Goal: Information Seeking & Learning: Learn about a topic

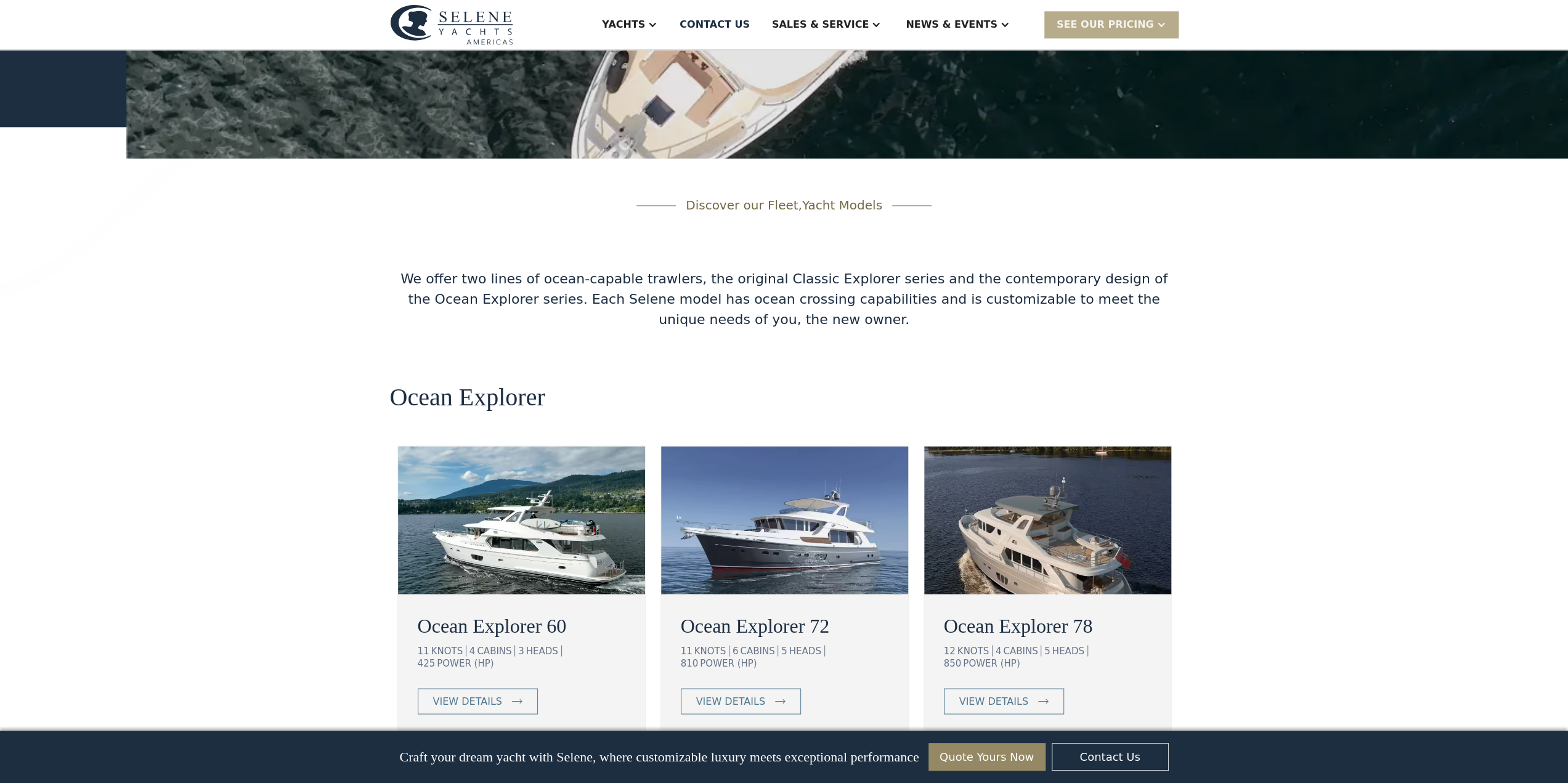
scroll to position [2095, 0]
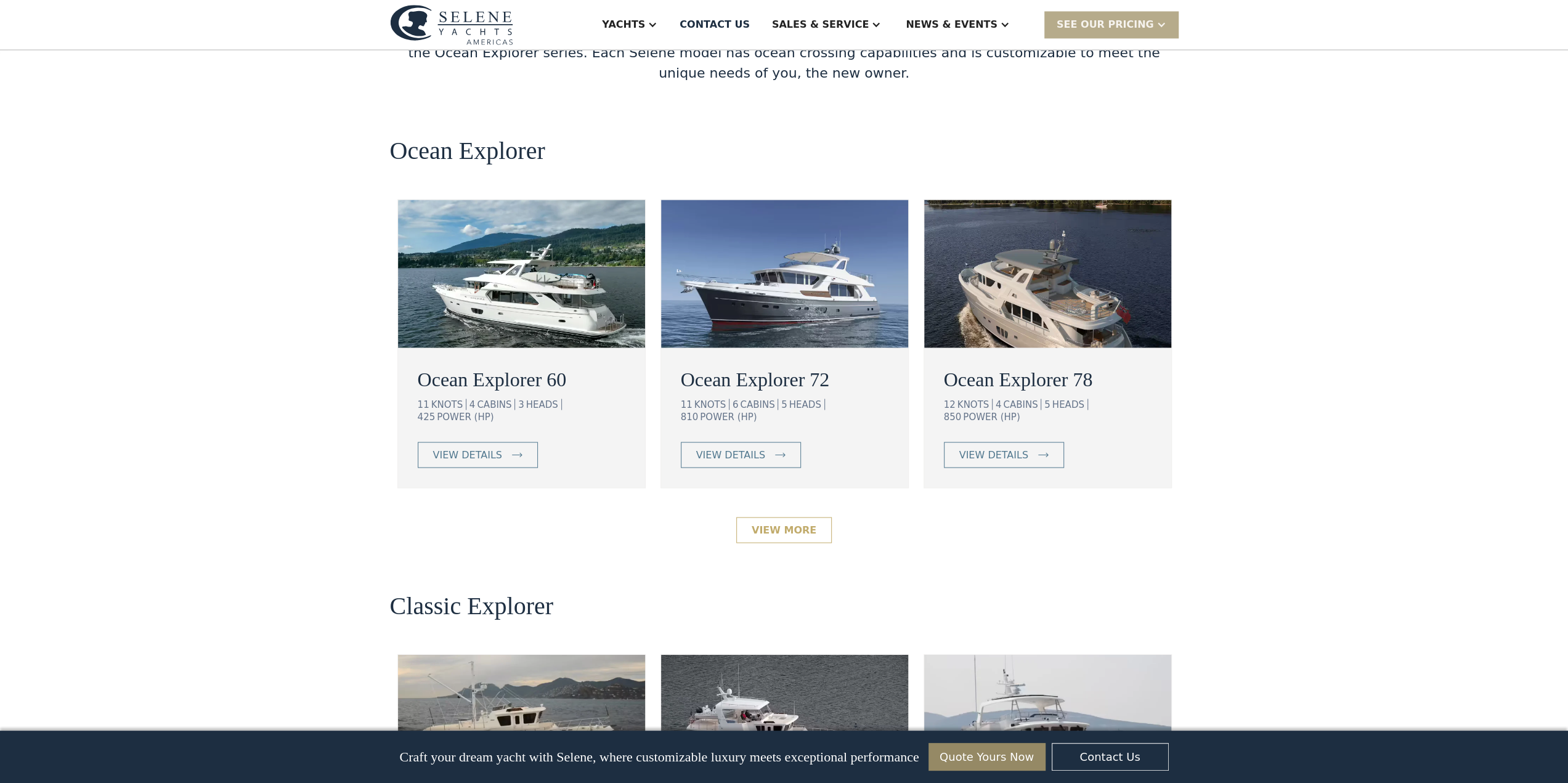
click at [795, 517] on link "View More" at bounding box center [784, 530] width 96 height 26
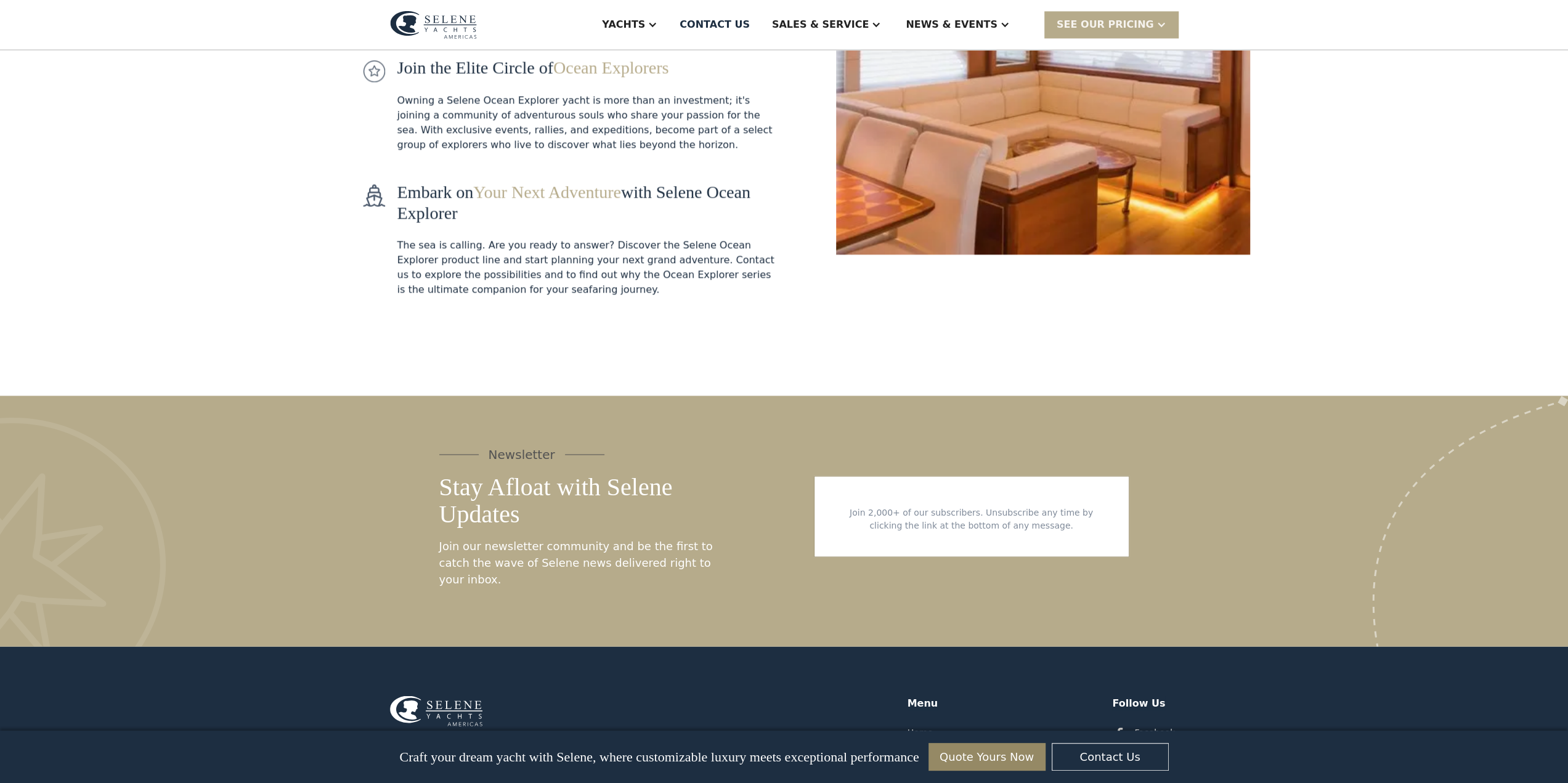
scroll to position [1664, 0]
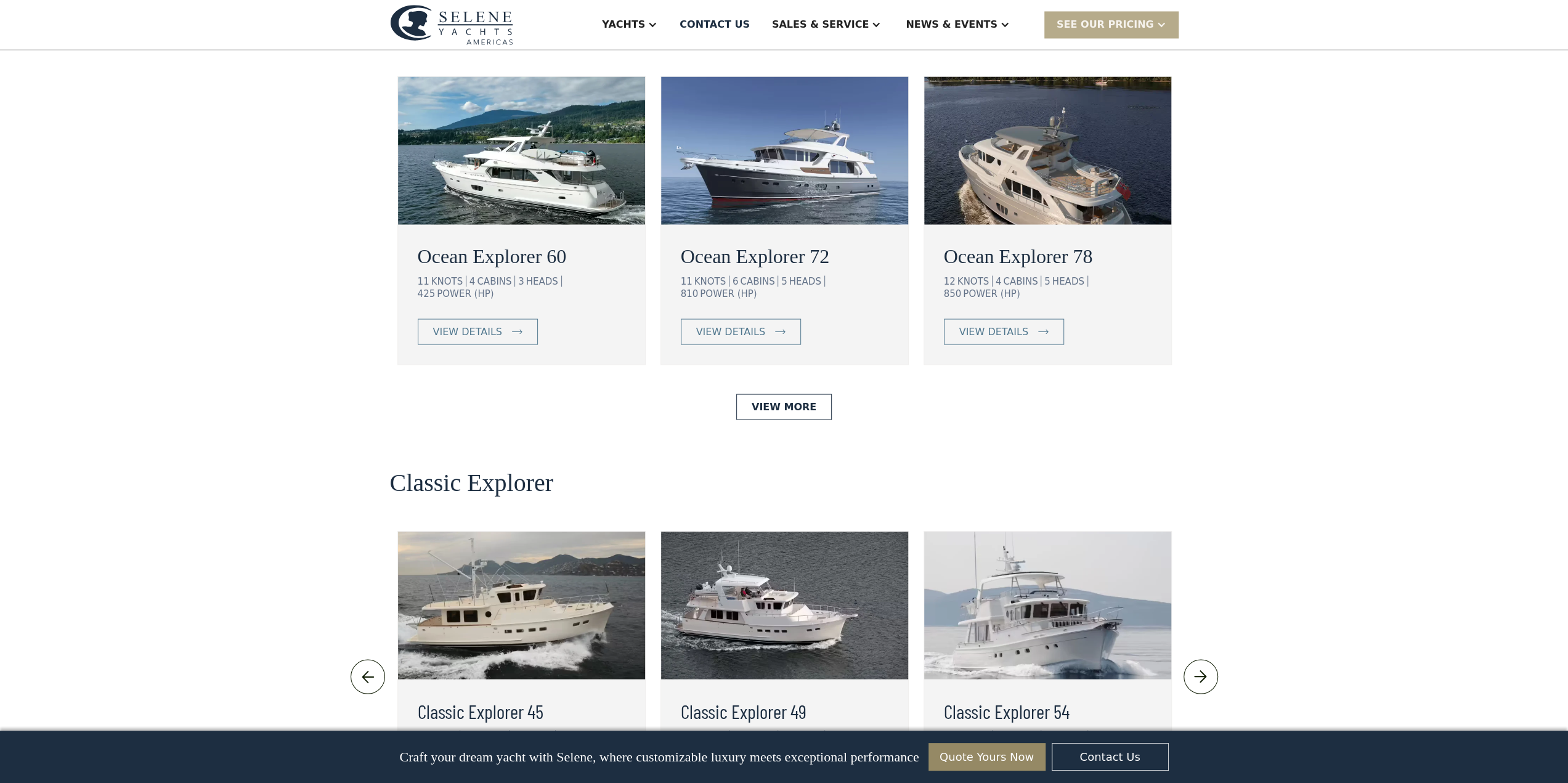
scroll to position [2341, 0]
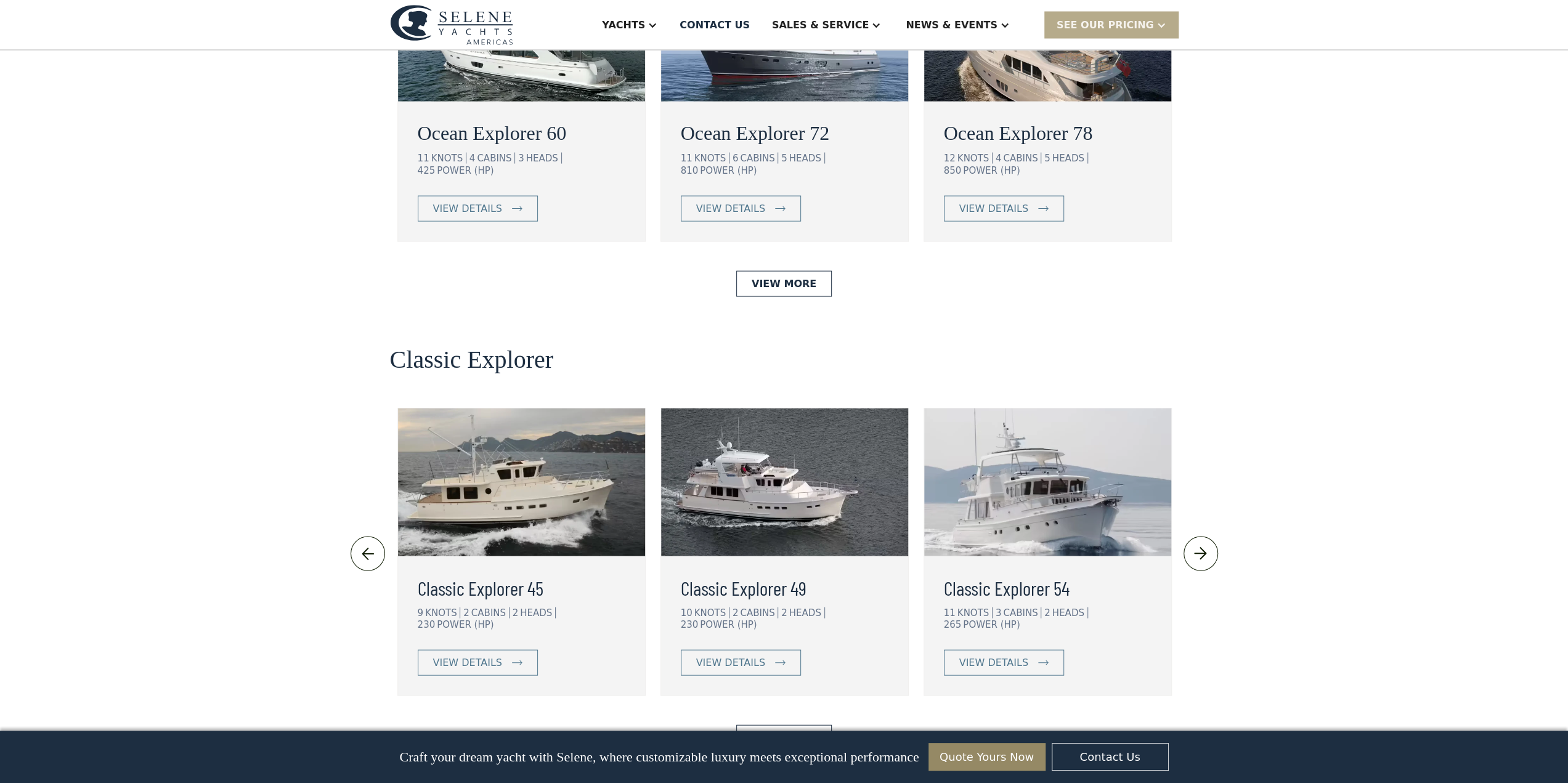
click at [1212, 536] on link at bounding box center [1201, 553] width 35 height 35
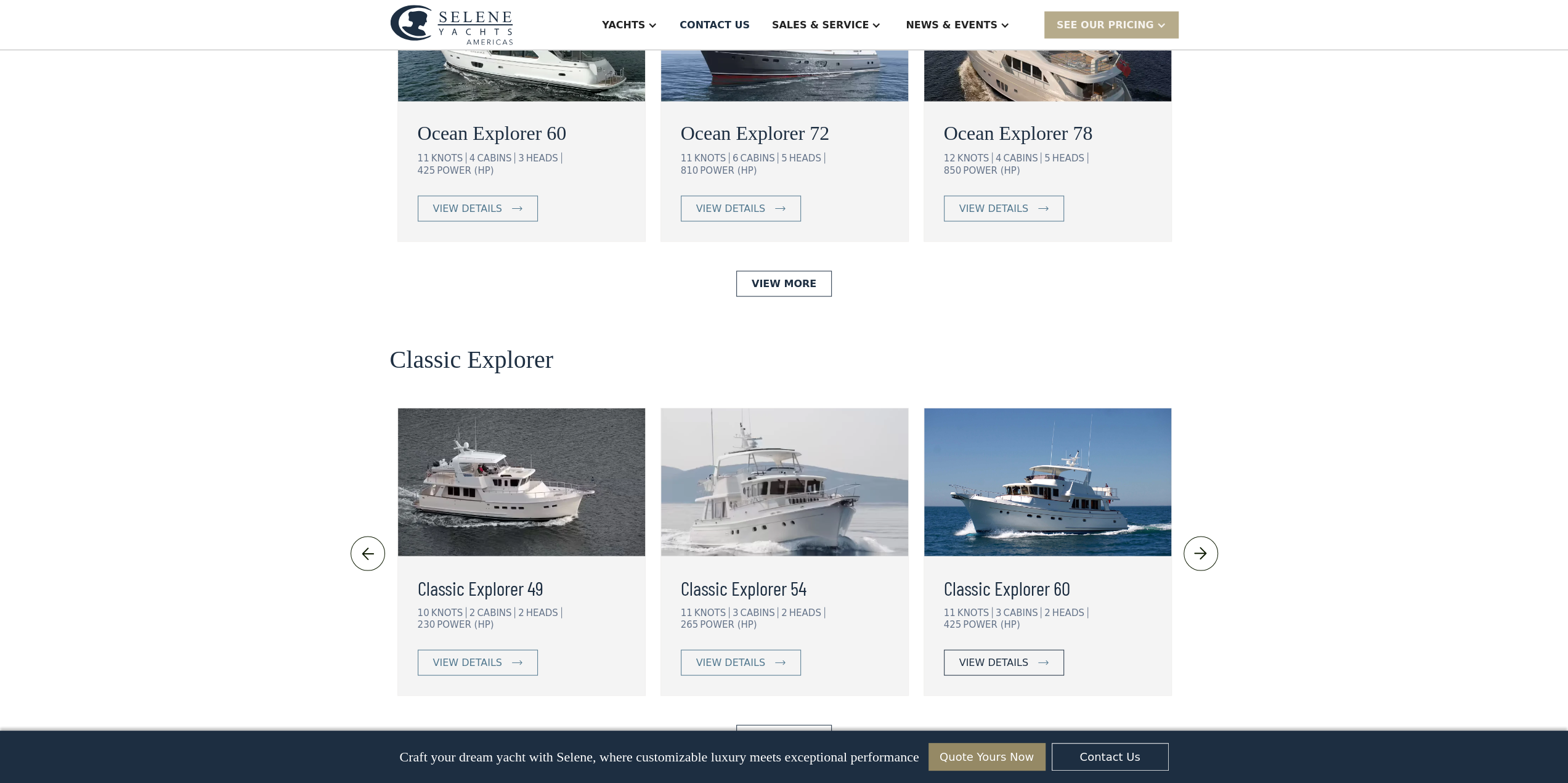
click at [989, 655] on div "view details" at bounding box center [994, 662] width 69 height 15
click at [747, 655] on div "view details" at bounding box center [730, 662] width 69 height 15
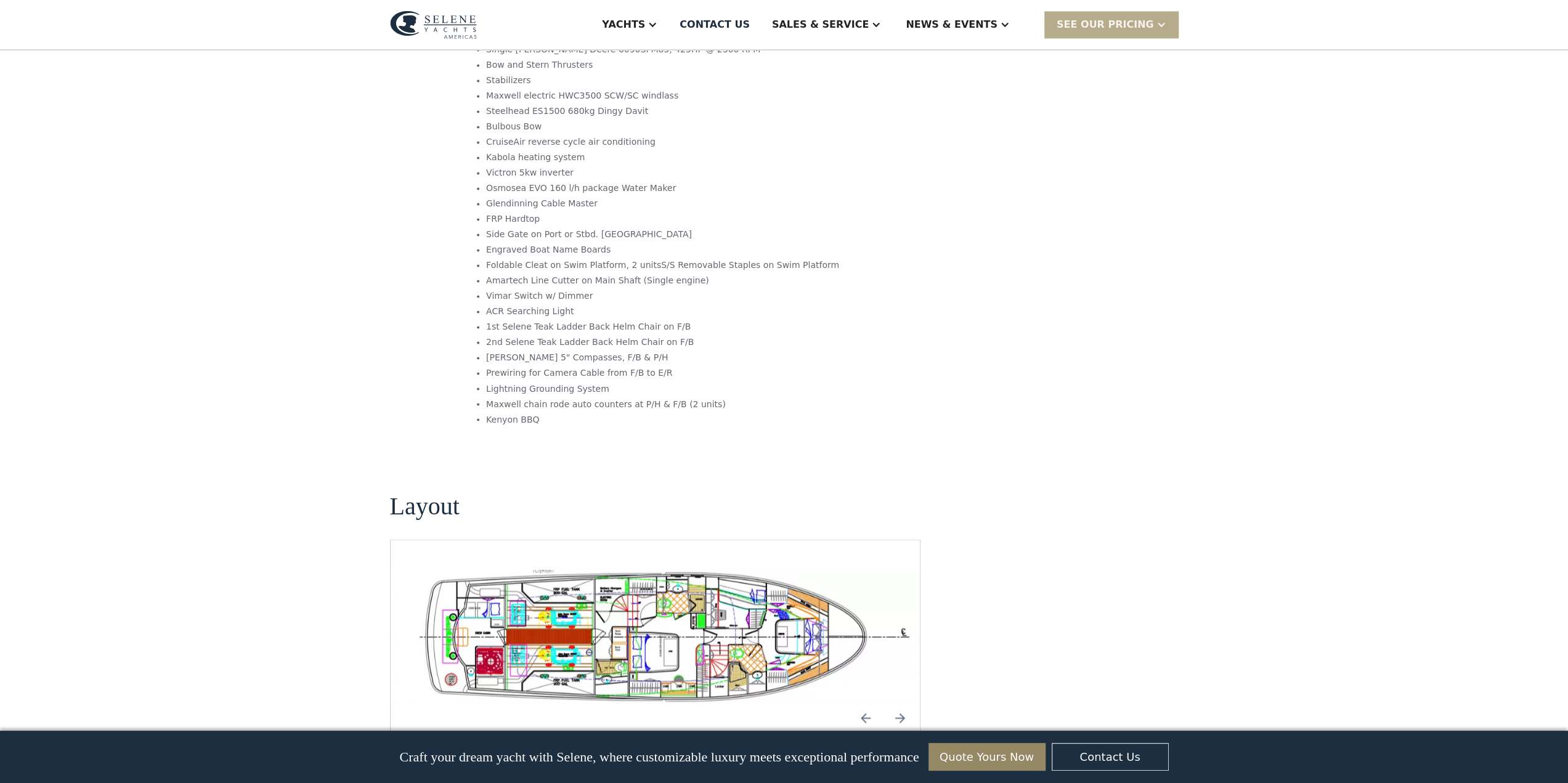
scroll to position [2095, 0]
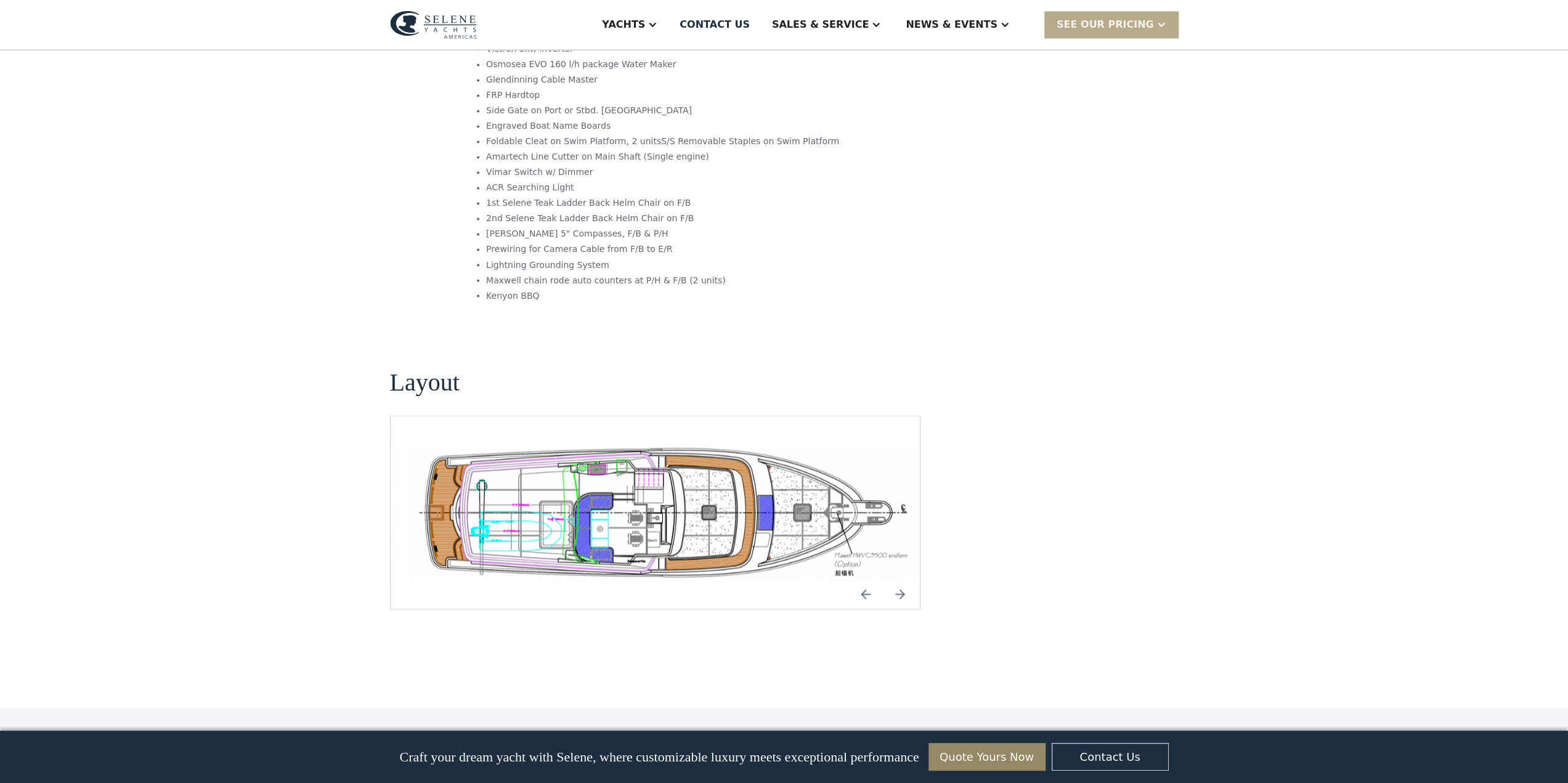
click at [905, 579] on img "Next slide" at bounding box center [901, 594] width 30 height 30
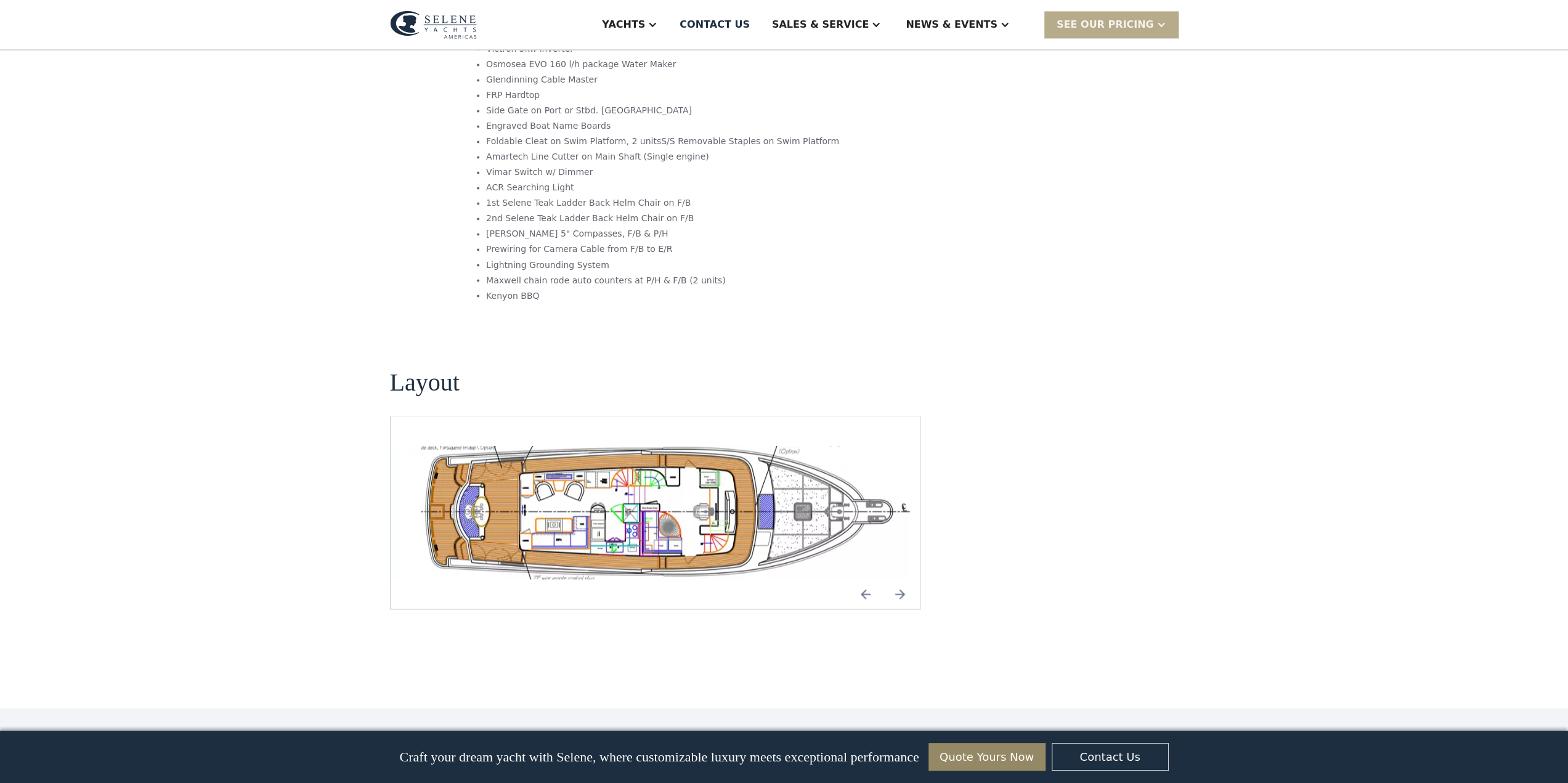
click at [866, 579] on img "Previous slide" at bounding box center [866, 594] width 30 height 30
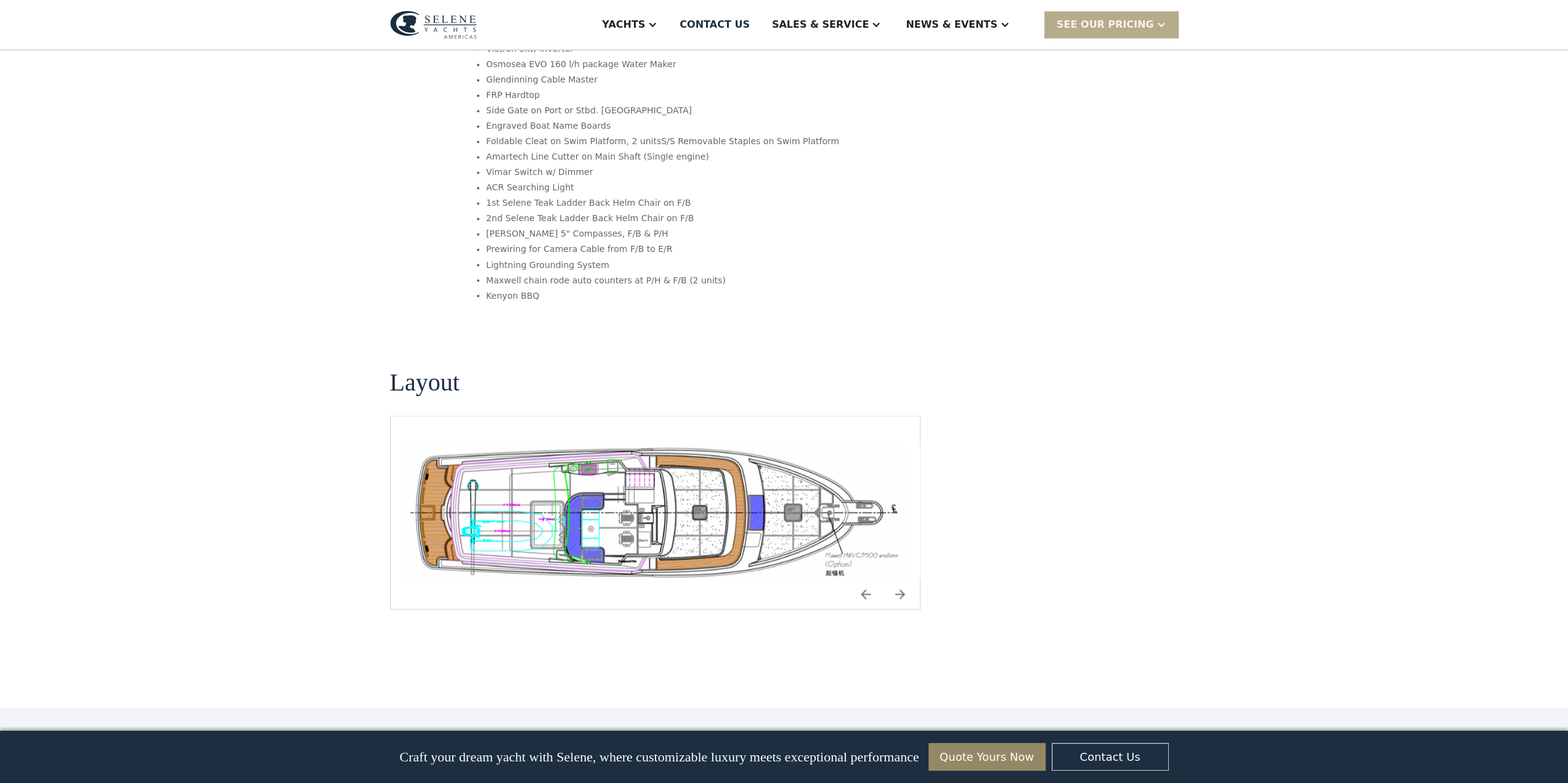
click at [910, 579] on img "Next slide" at bounding box center [901, 594] width 30 height 30
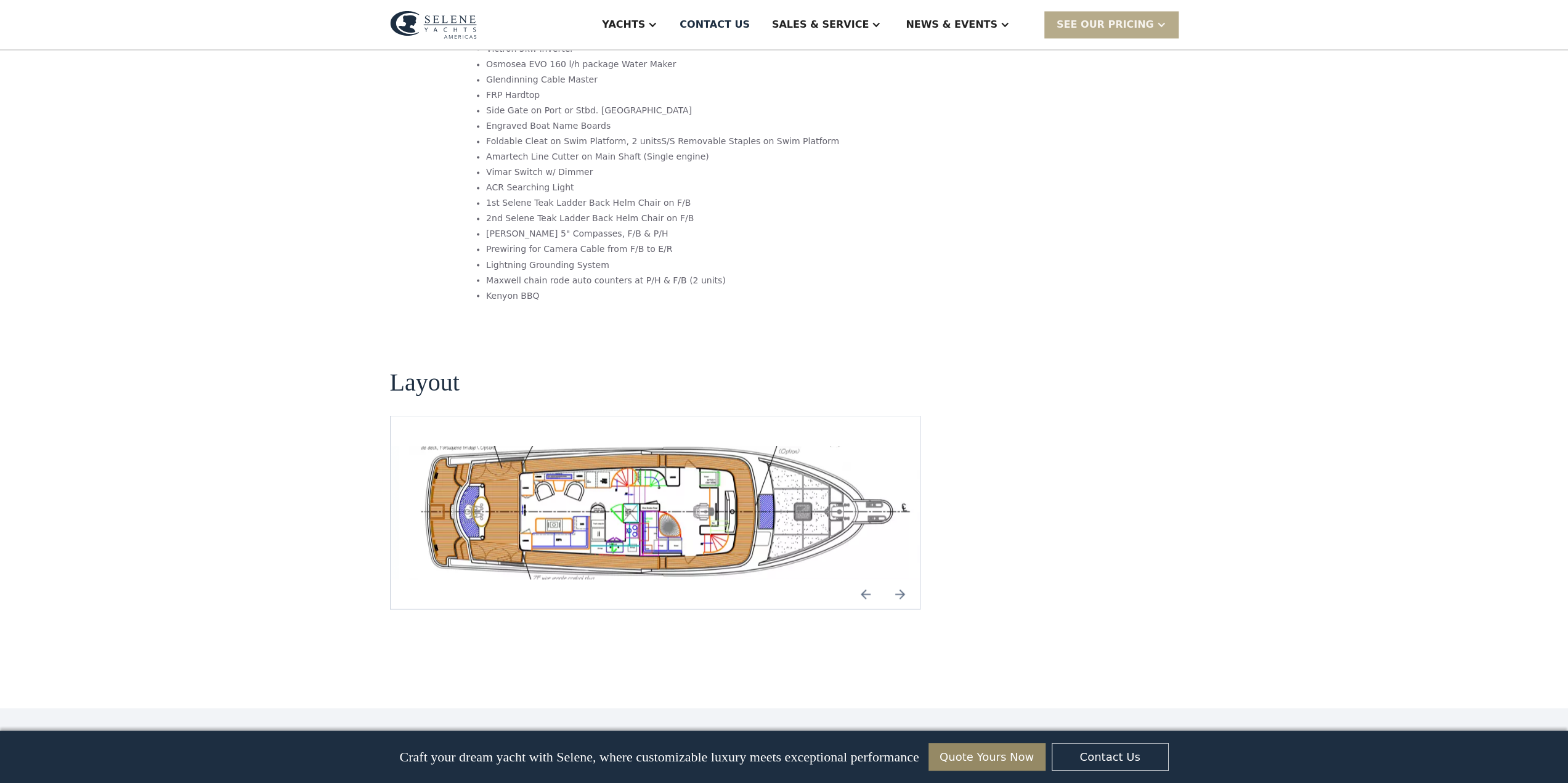
click at [904, 579] on img "Next slide" at bounding box center [901, 594] width 30 height 30
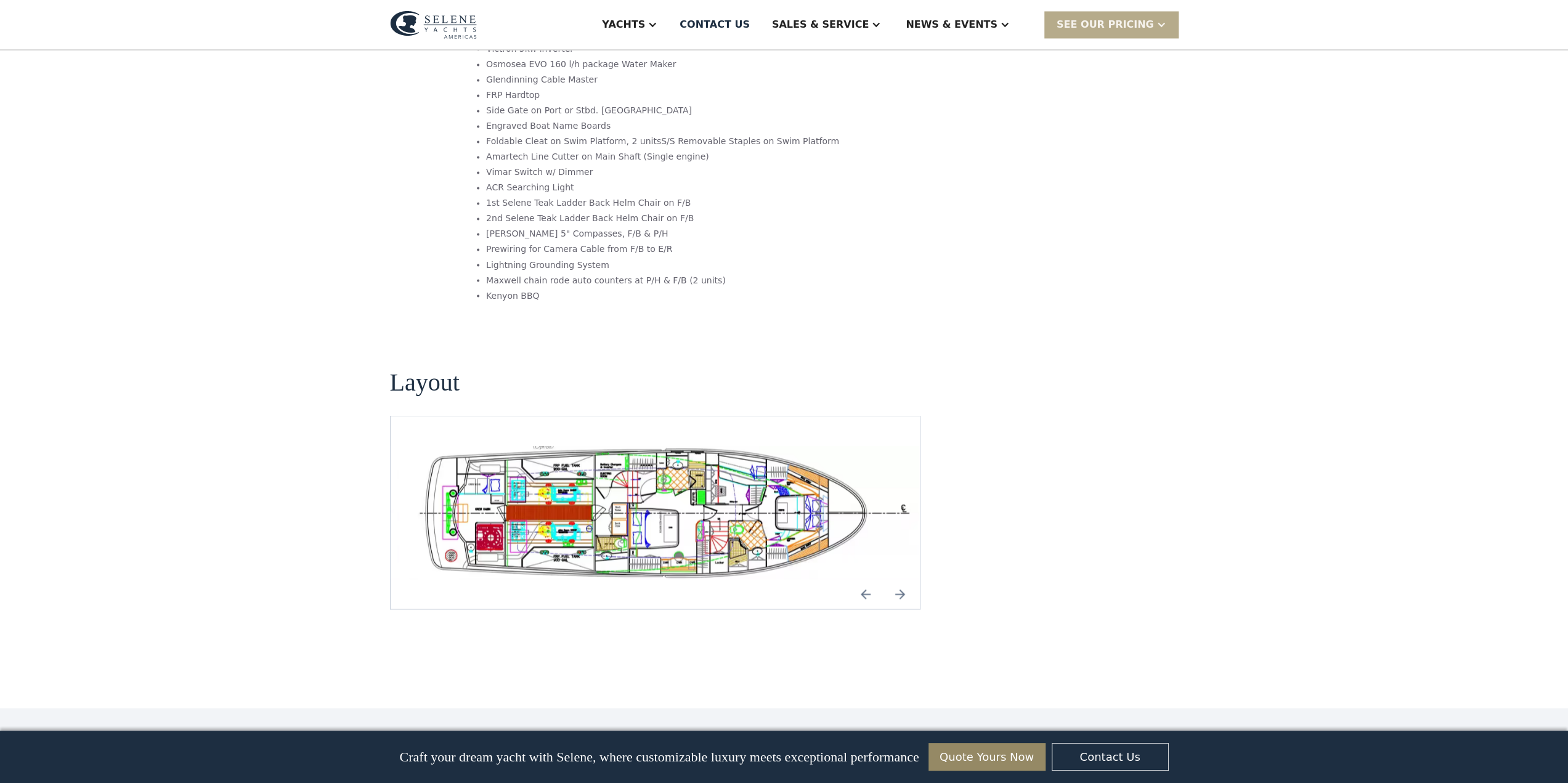
click at [904, 579] on img "Next slide" at bounding box center [901, 594] width 30 height 30
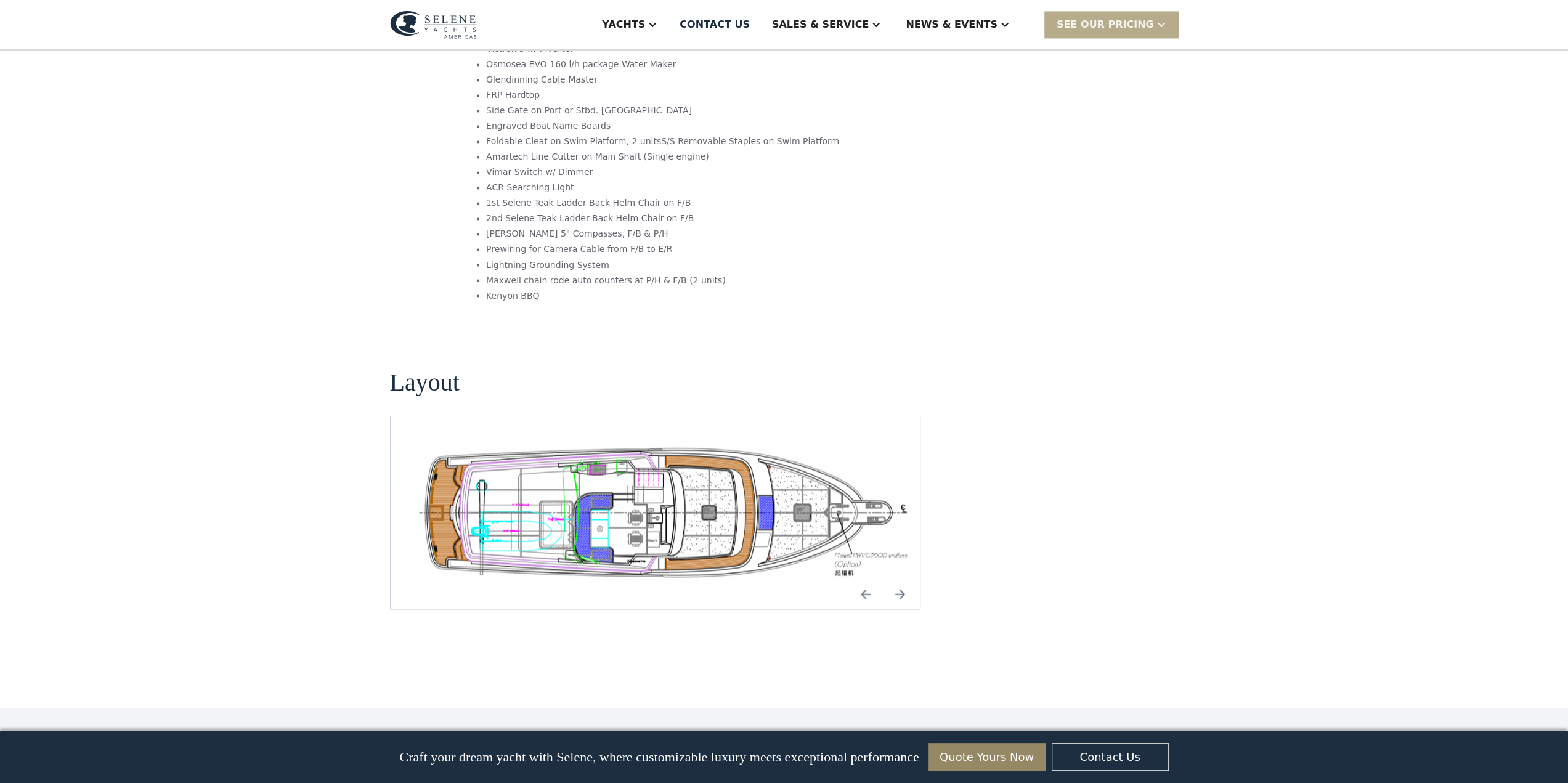
click at [863, 579] on img "Previous slide" at bounding box center [866, 594] width 30 height 30
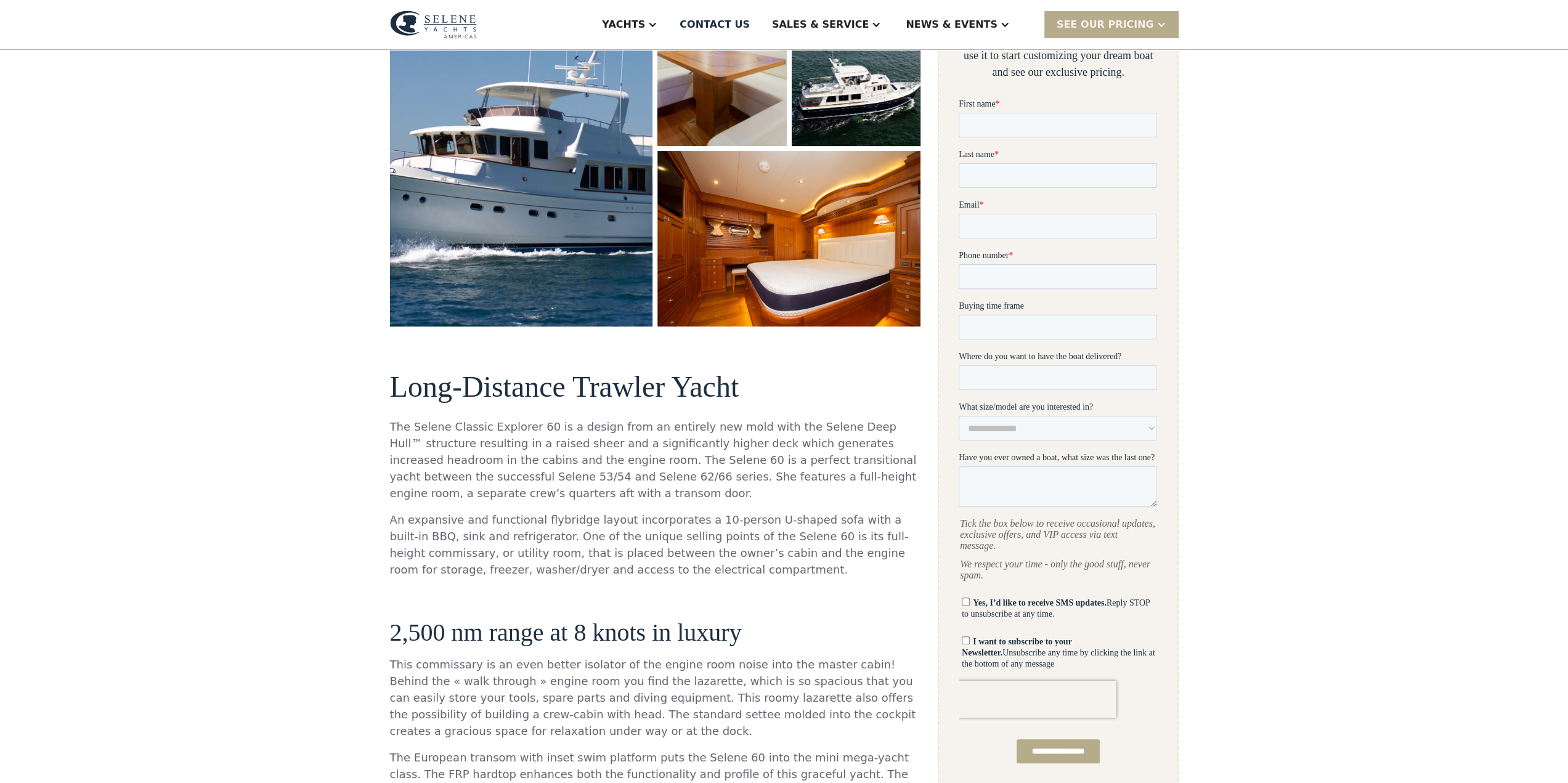
scroll to position [0, 0]
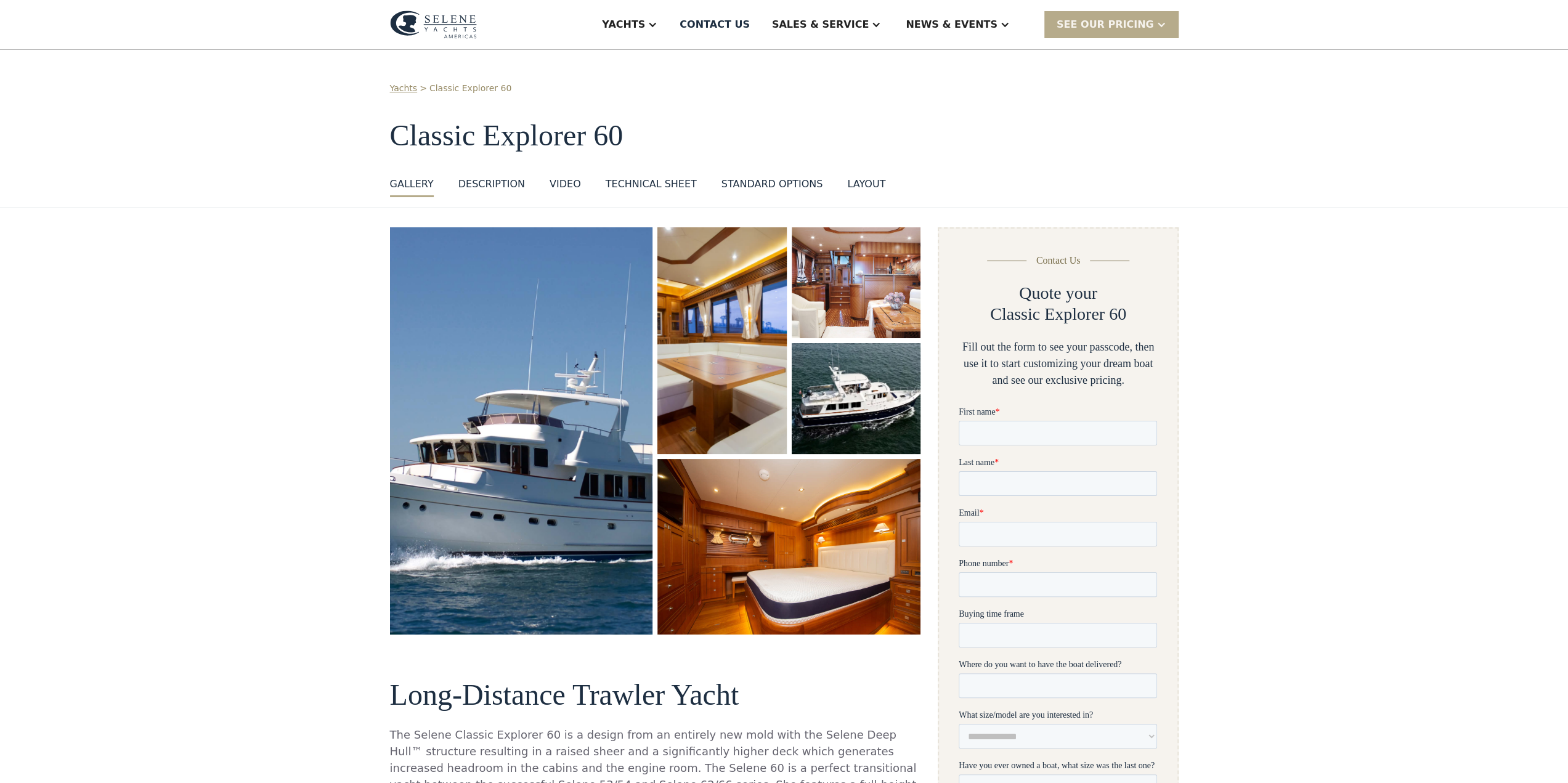
click at [488, 181] on div "DESCRIPTION" at bounding box center [492, 185] width 66 height 15
click at [760, 184] on div "standard options" at bounding box center [773, 185] width 102 height 15
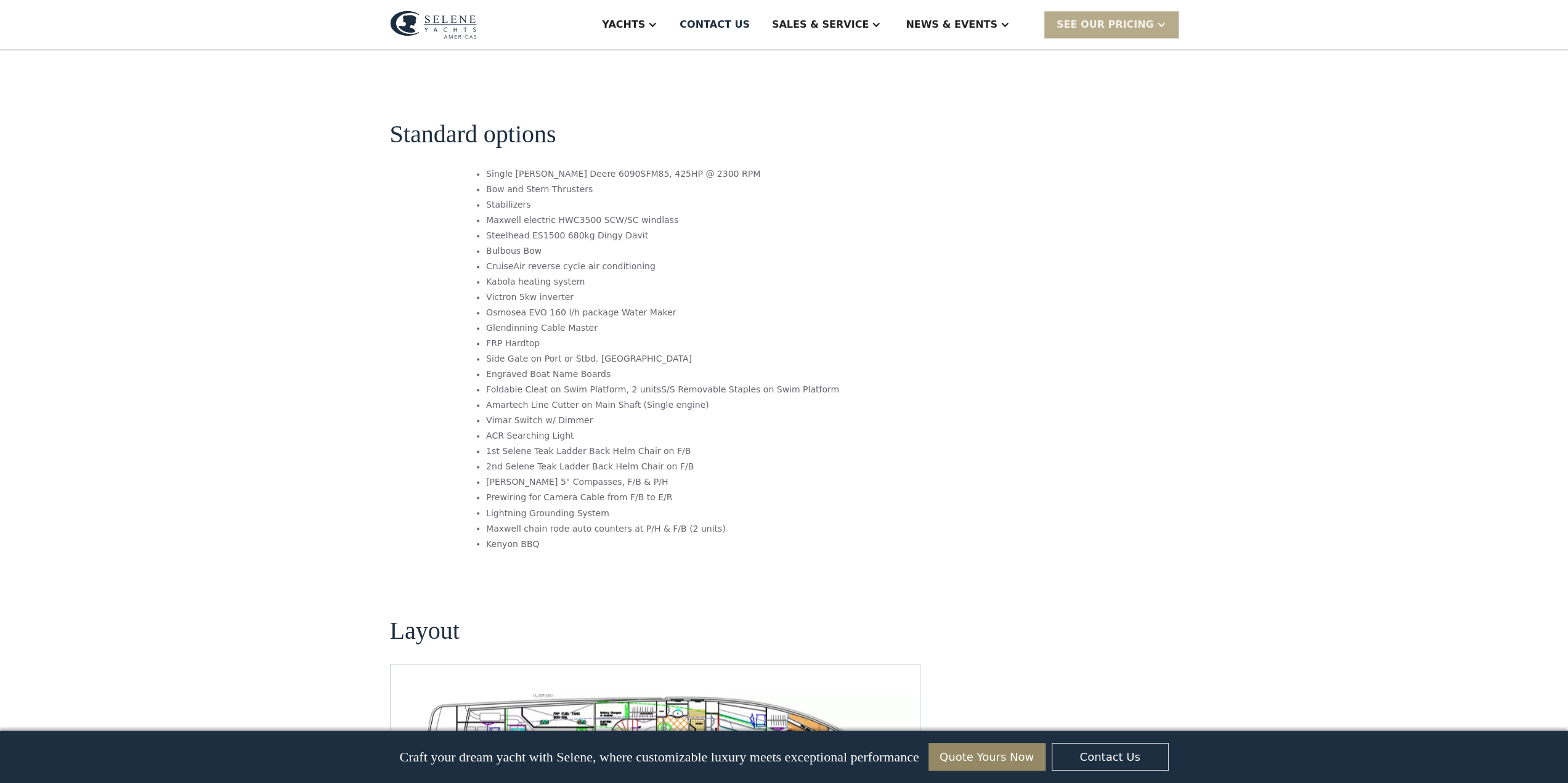
scroll to position [633, 0]
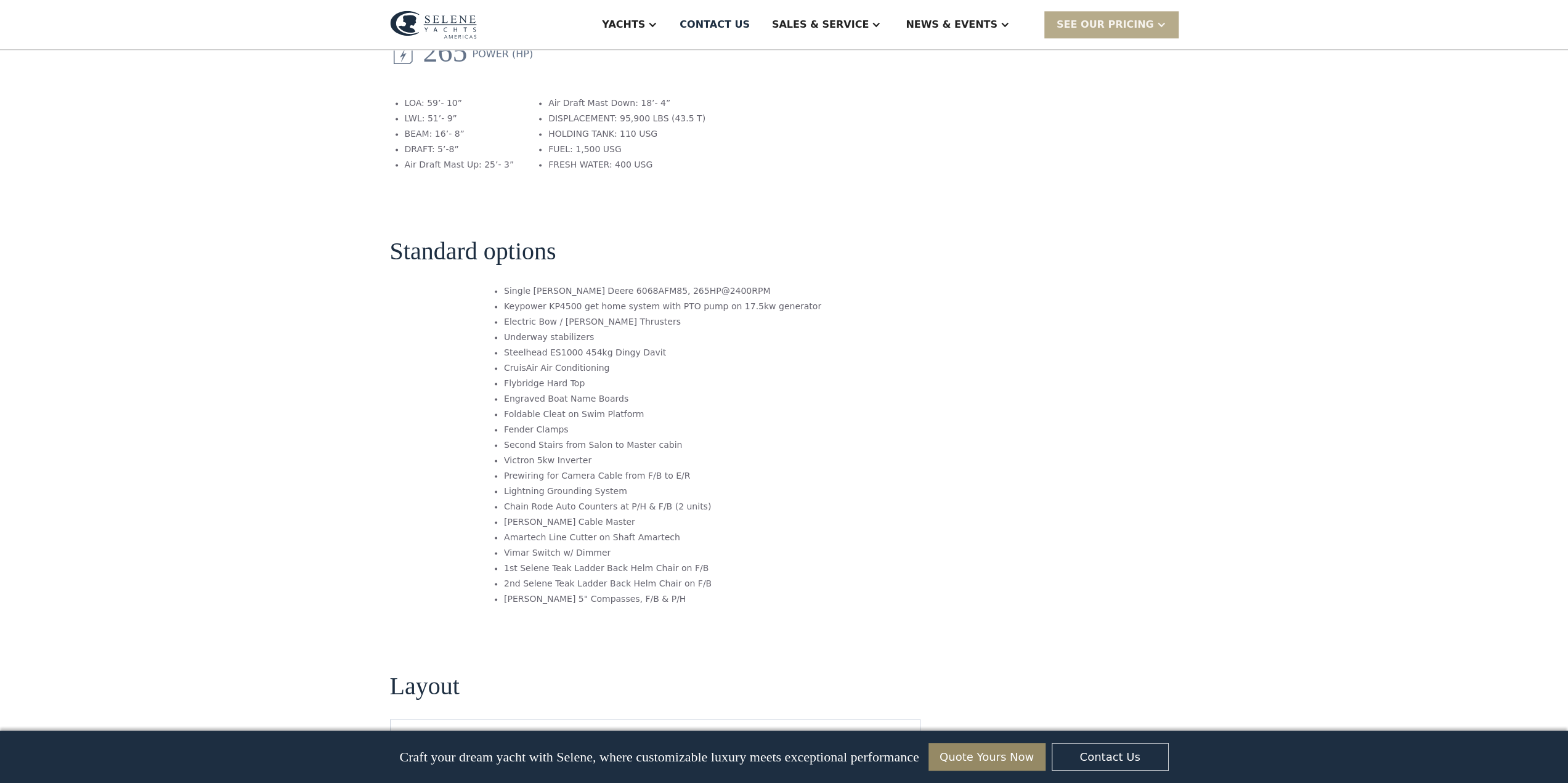
scroll to position [1848, 0]
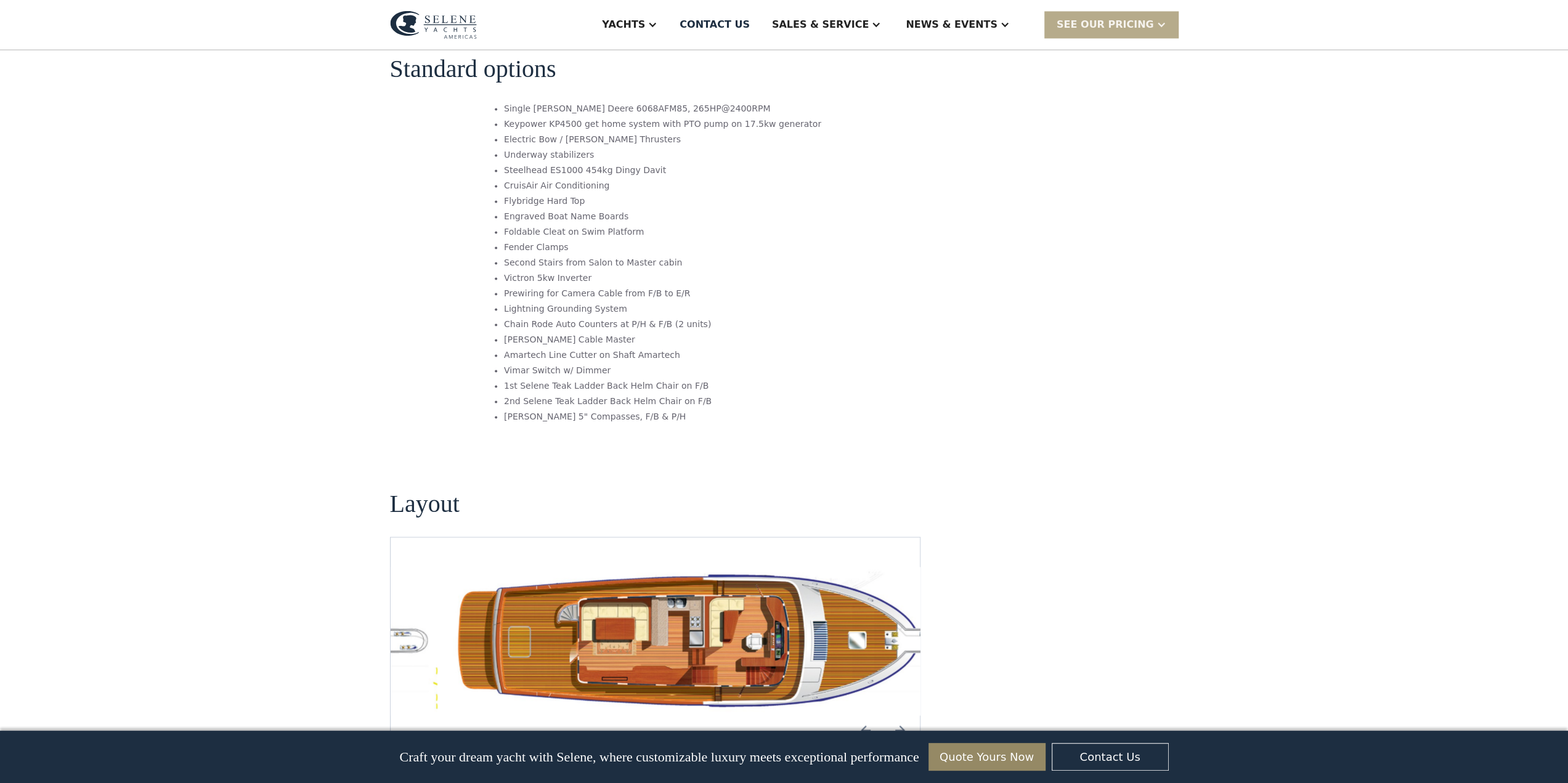
click at [864, 715] on img "Previous slide" at bounding box center [866, 730] width 30 height 30
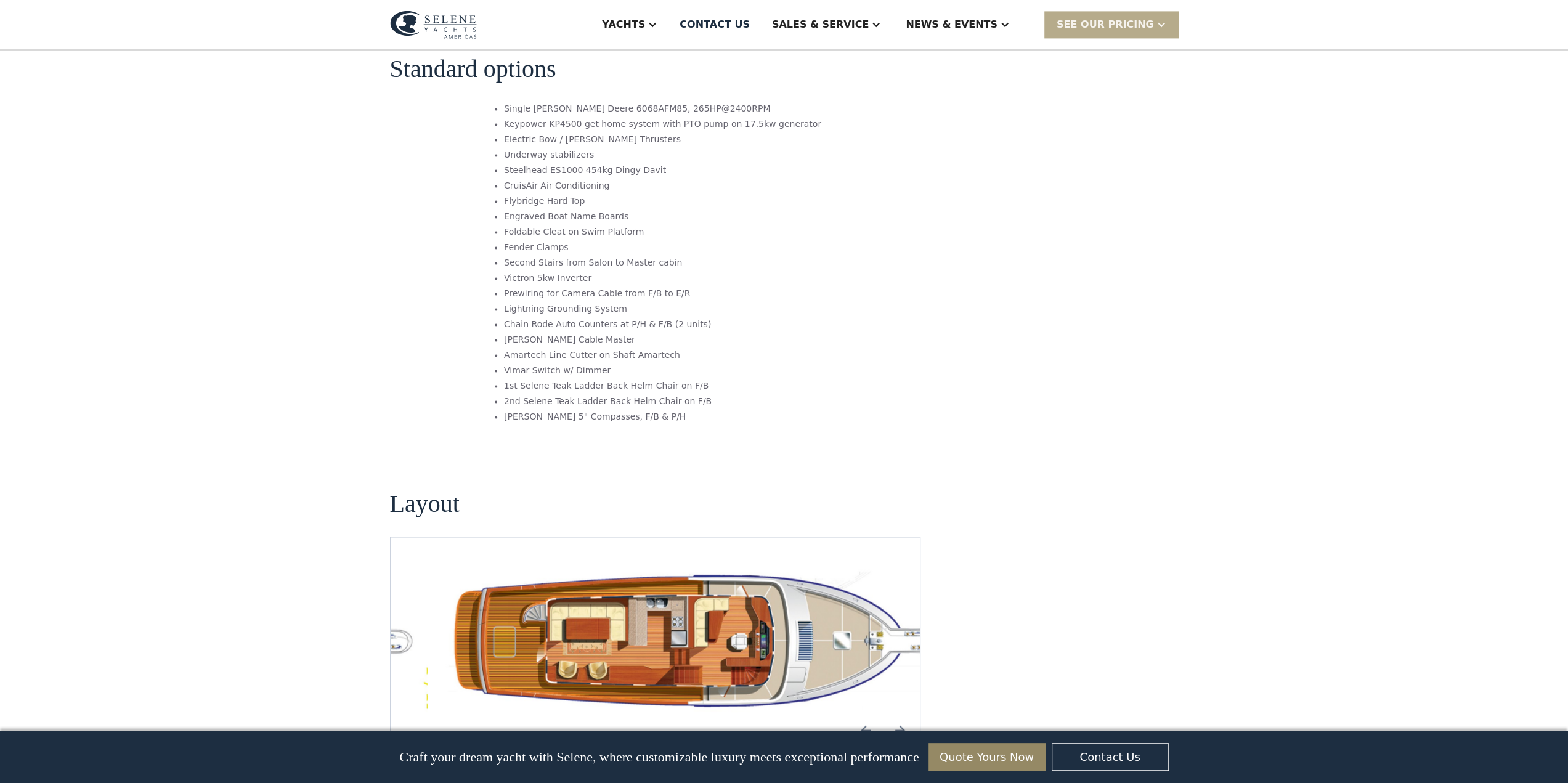
click at [865, 715] on img "Previous slide" at bounding box center [866, 730] width 30 height 30
click at [900, 715] on img "Next slide" at bounding box center [901, 730] width 30 height 30
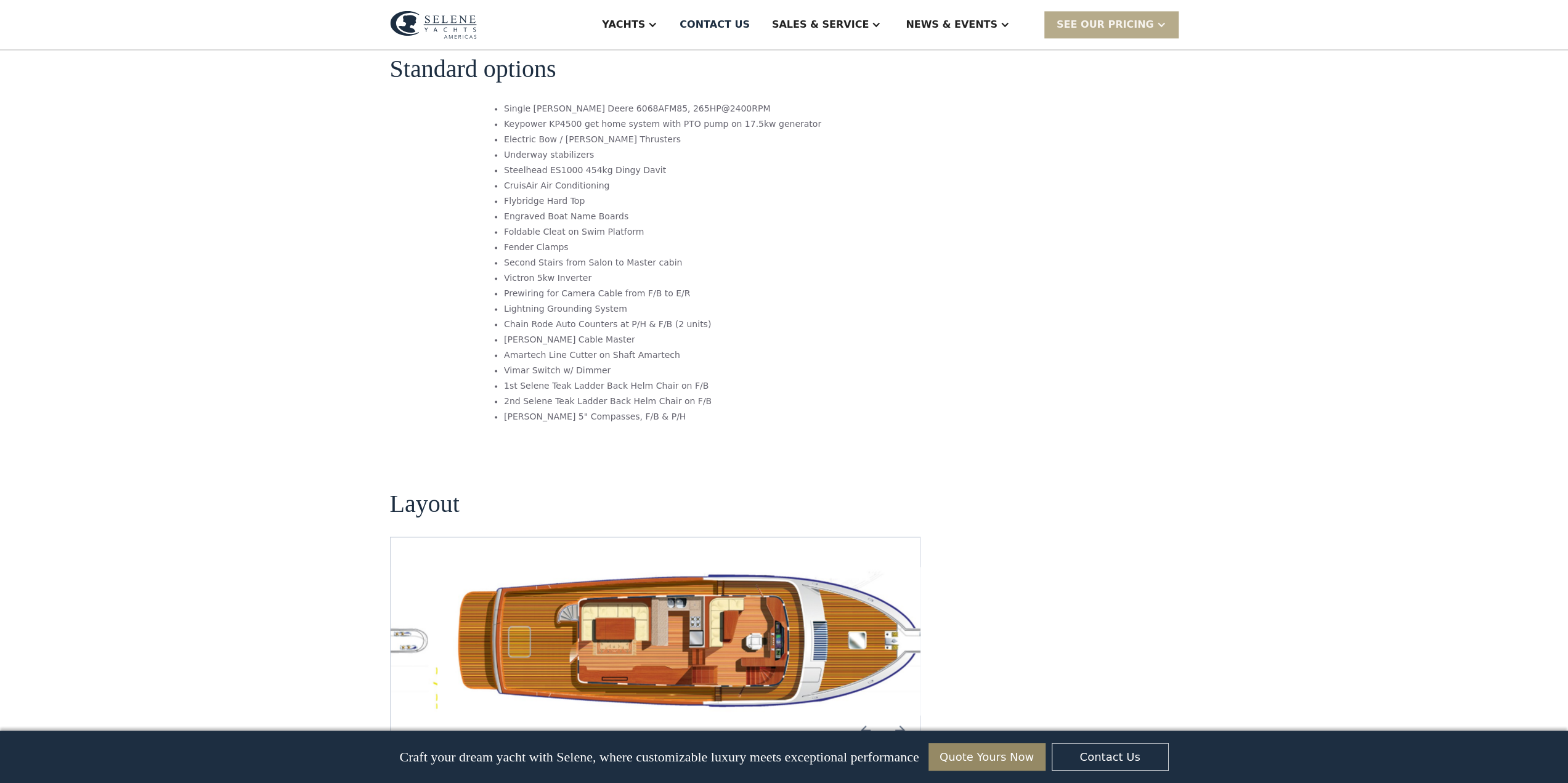
click at [900, 715] on img "Next slide" at bounding box center [901, 730] width 30 height 30
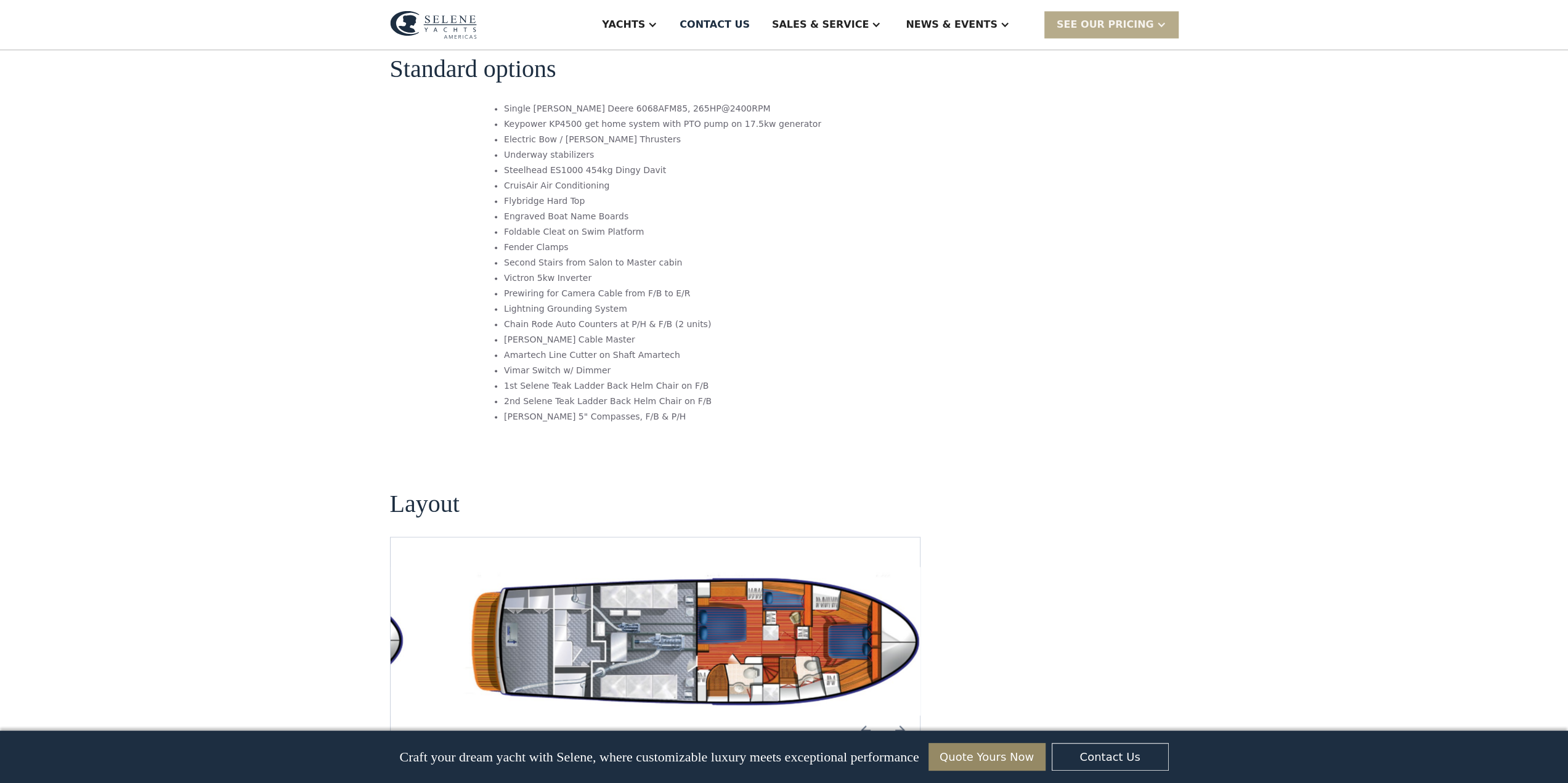
click at [849, 625] on div "No items found." at bounding box center [656, 641] width 531 height 209
click at [858, 715] on img "Previous slide" at bounding box center [866, 730] width 30 height 30
click at [868, 715] on img "Previous slide" at bounding box center [866, 730] width 30 height 30
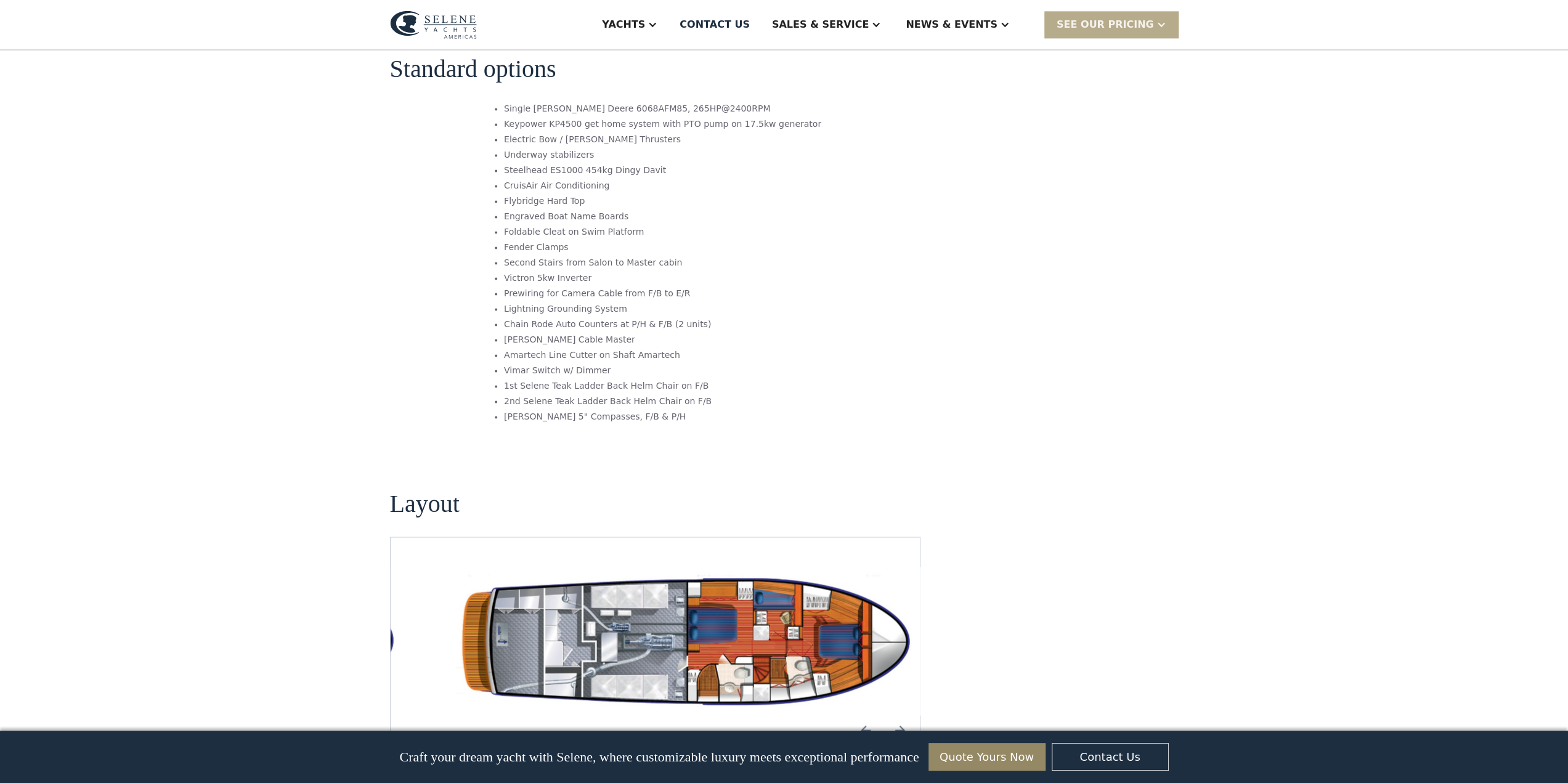
click at [868, 715] on img "Previous slide" at bounding box center [866, 730] width 30 height 30
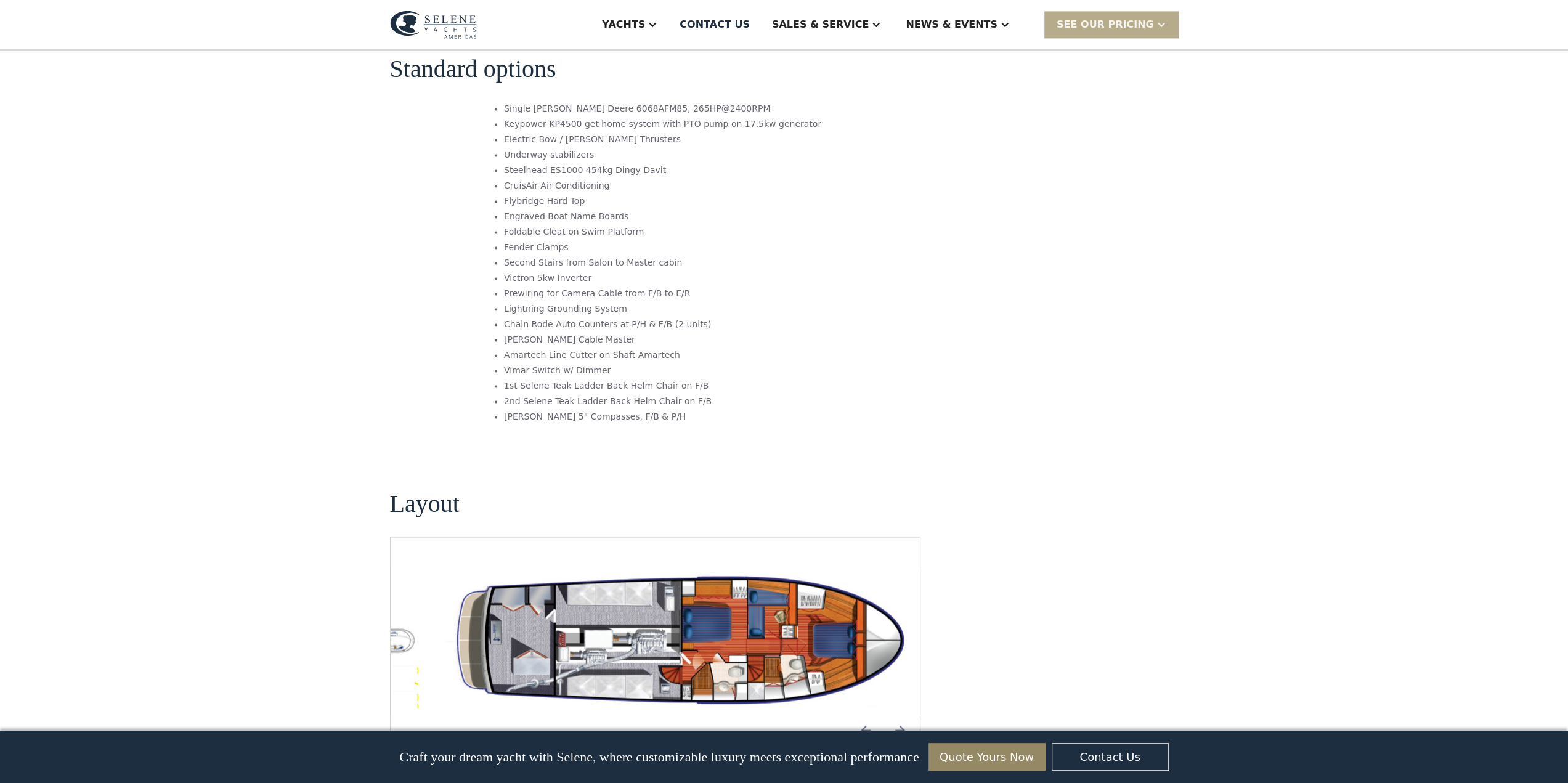
click at [815, 570] on img "open lightbox" at bounding box center [684, 641] width 510 height 149
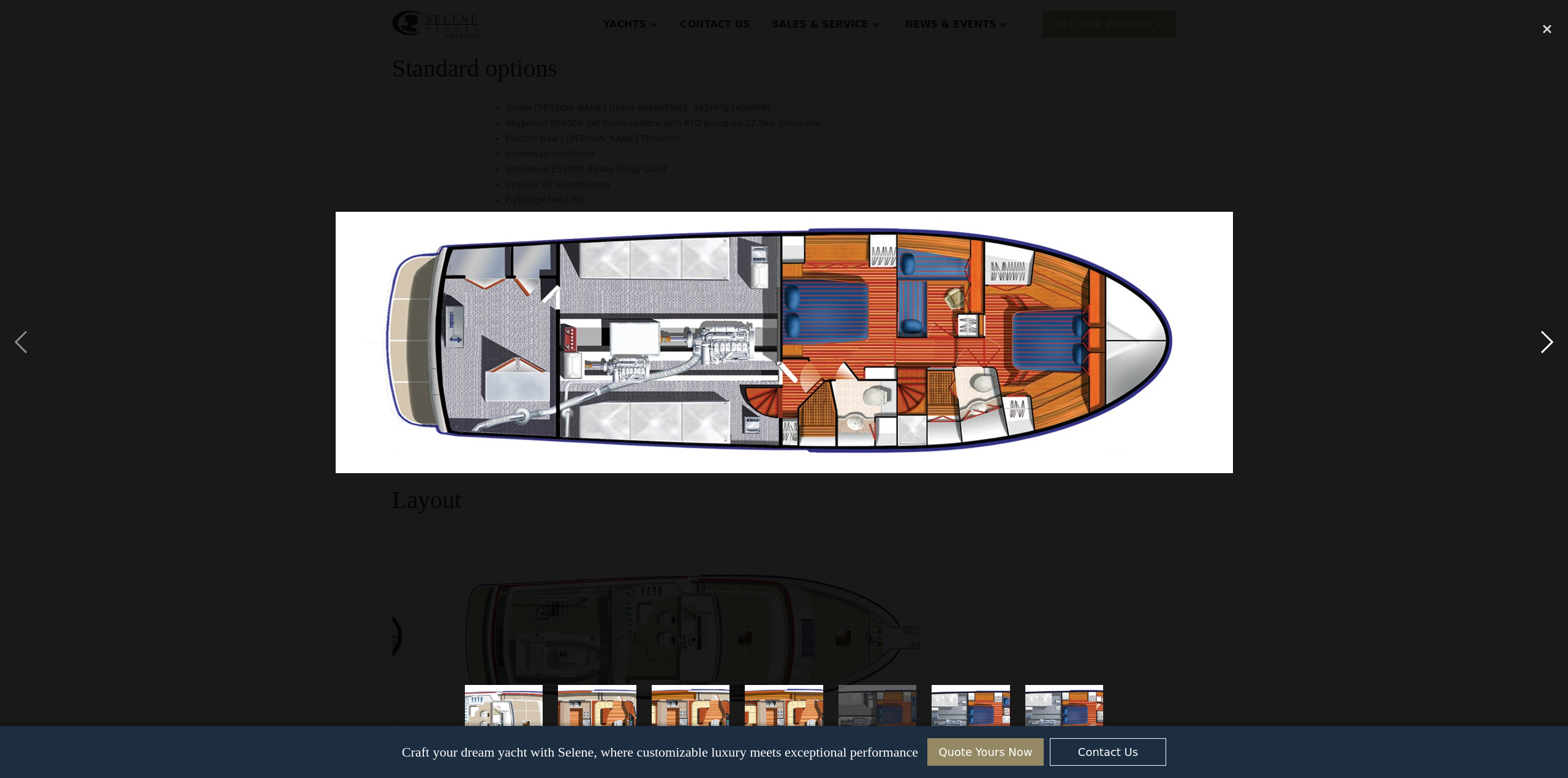
click at [1543, 335] on div "next image" at bounding box center [1546, 342] width 41 height 654
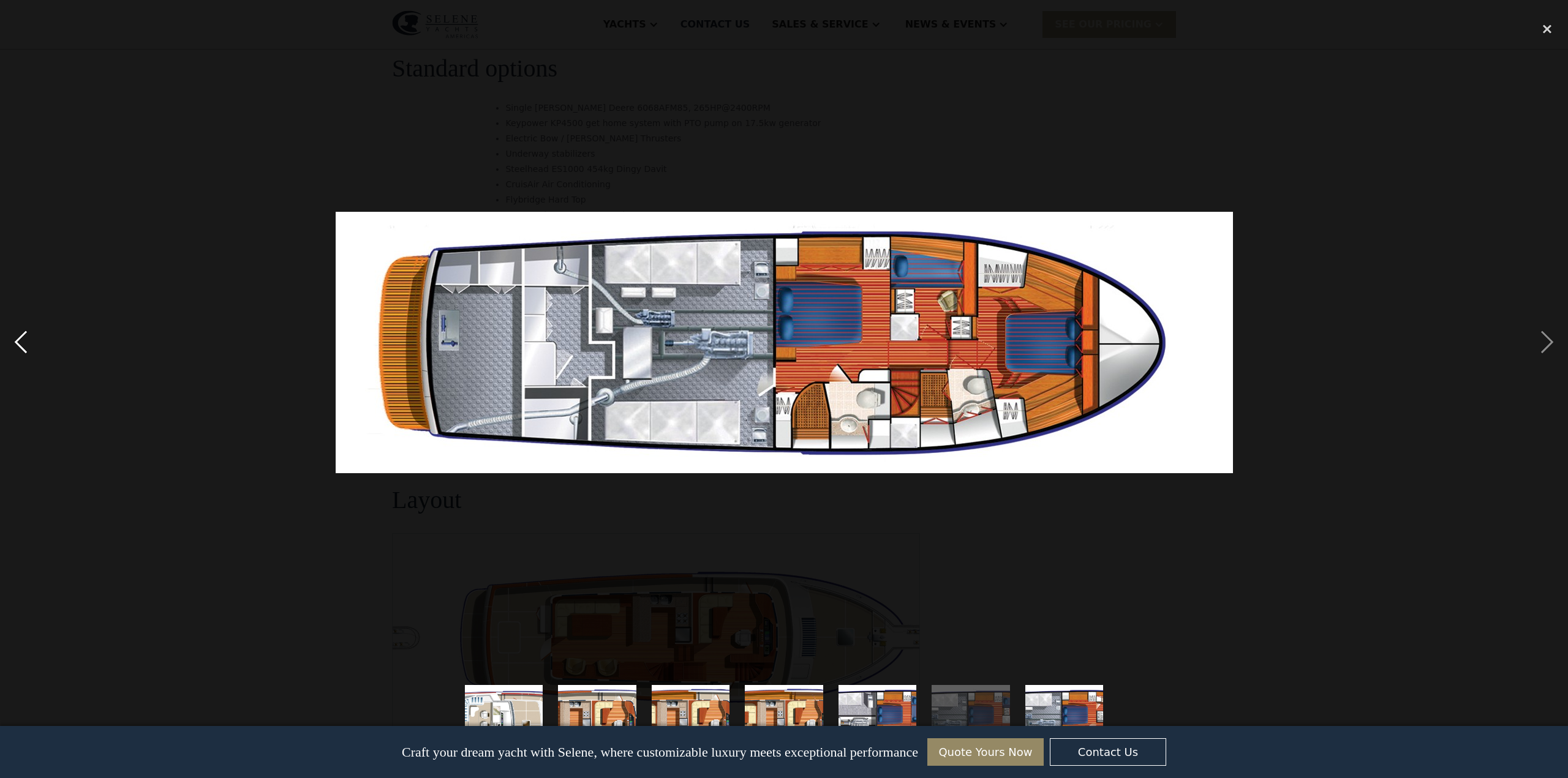
click at [28, 339] on div "previous image" at bounding box center [20, 342] width 41 height 654
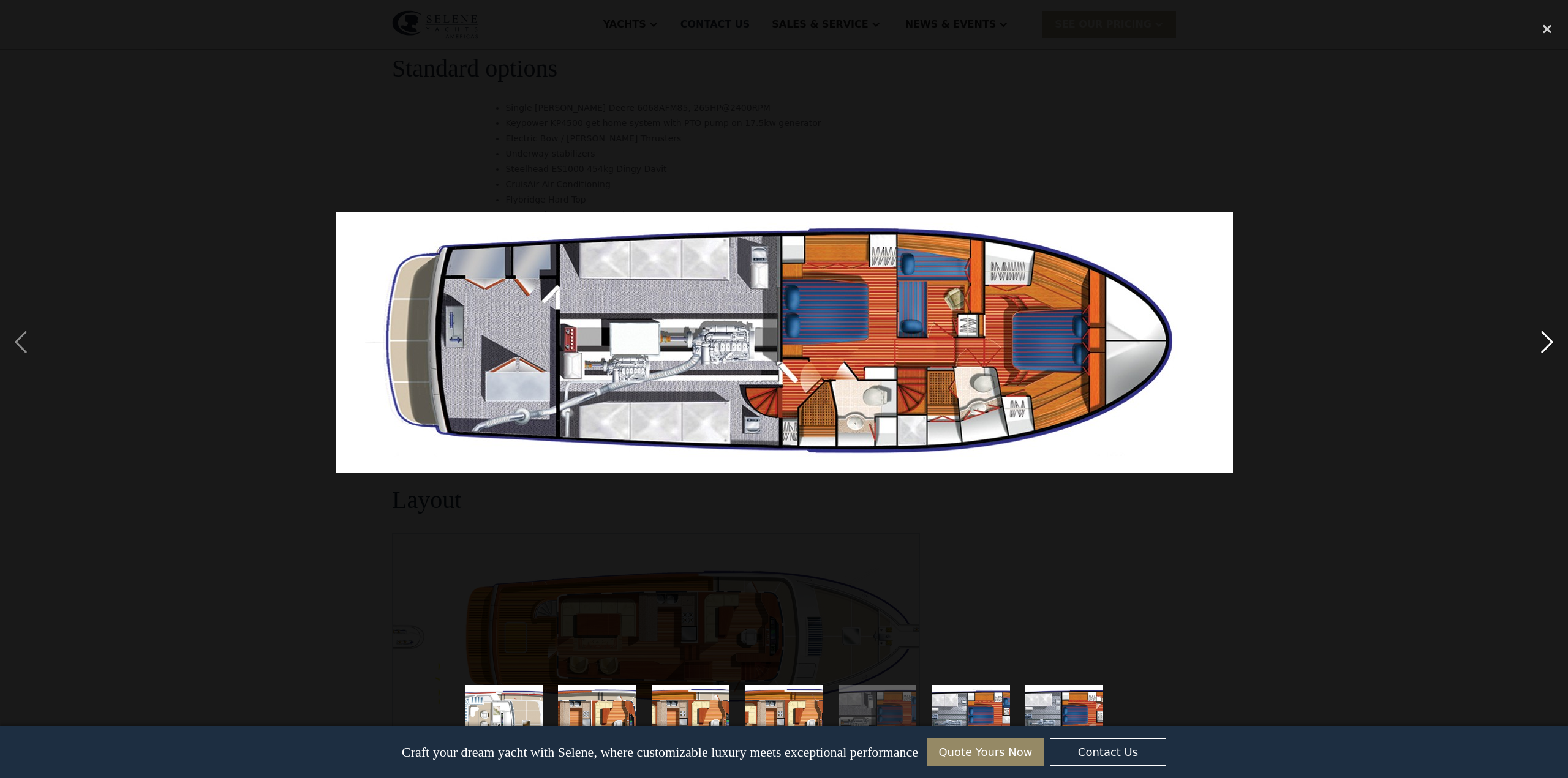
click at [1546, 345] on div "next image" at bounding box center [1546, 342] width 41 height 654
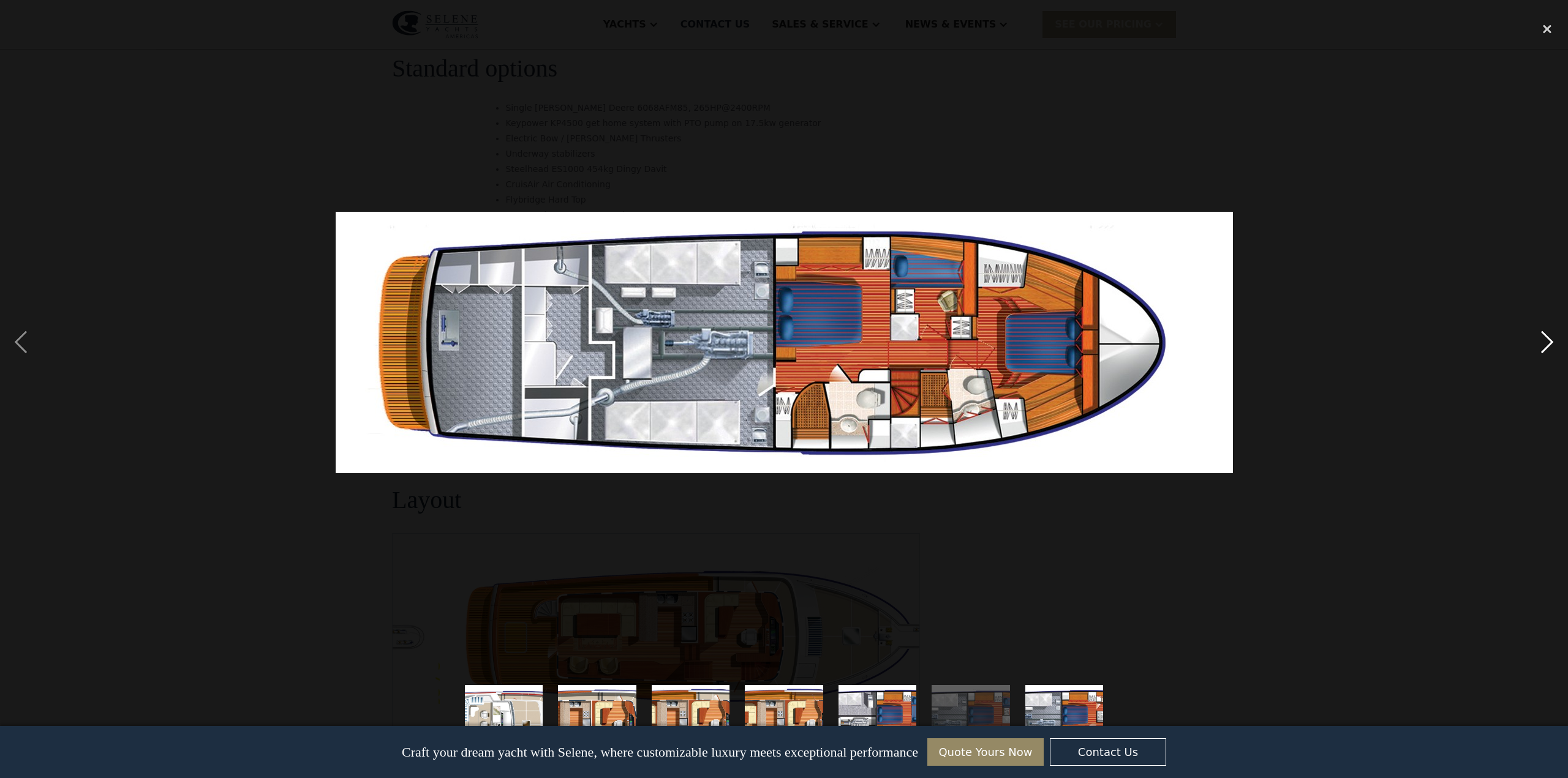
click at [1546, 345] on div "next image" at bounding box center [1546, 342] width 41 height 654
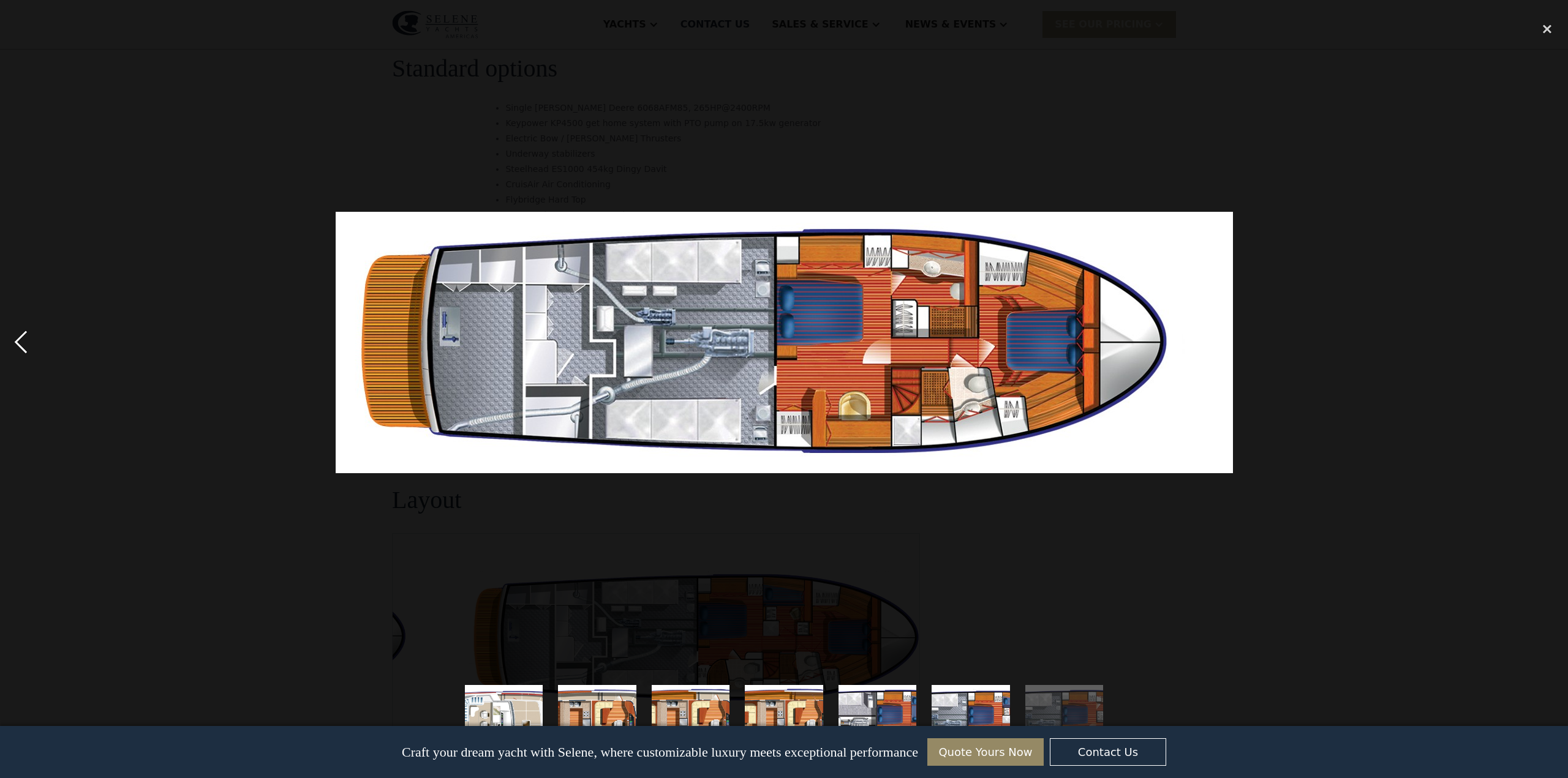
click at [15, 341] on div "previous image" at bounding box center [20, 342] width 41 height 654
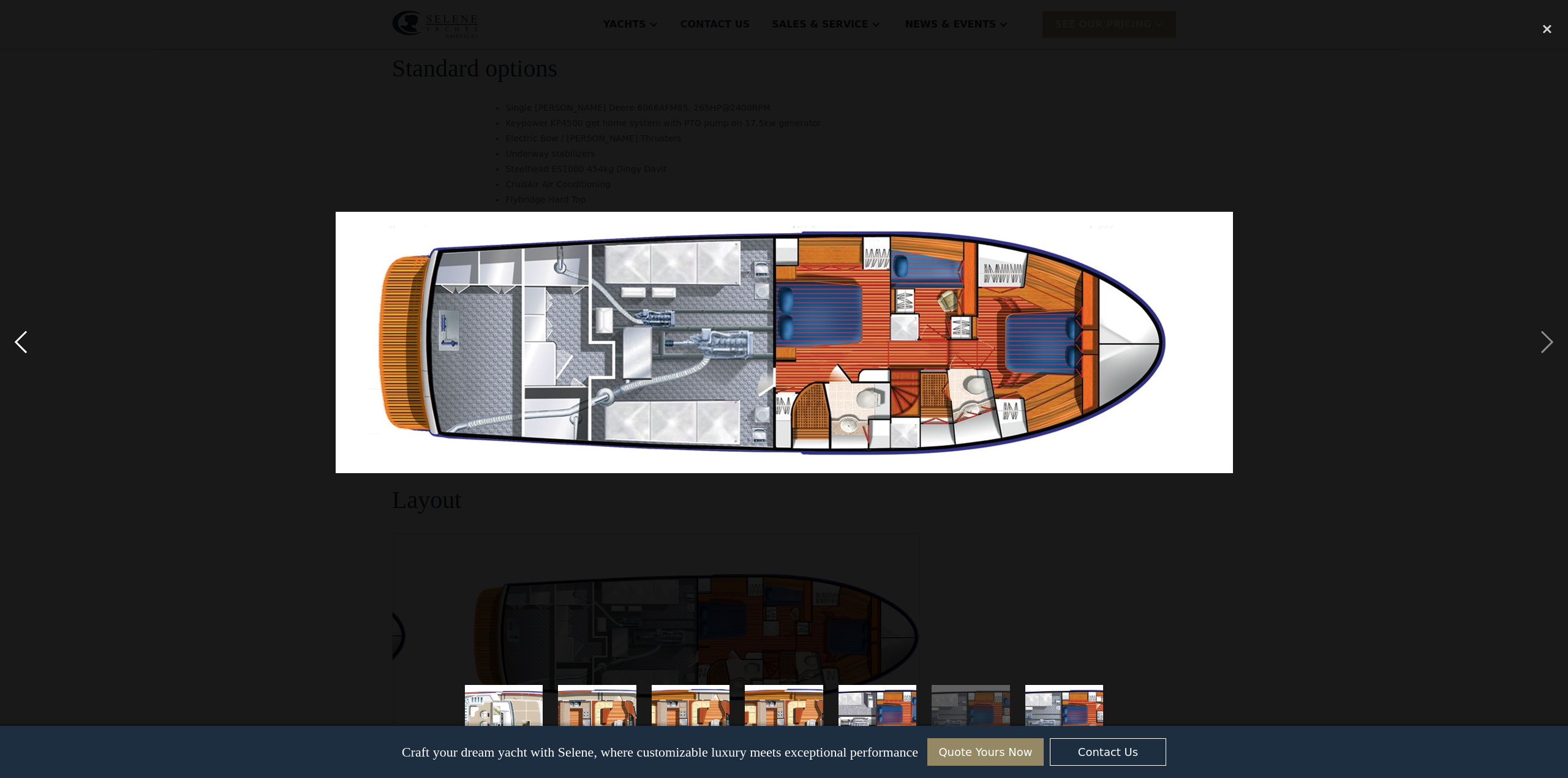
click at [15, 341] on div "previous image" at bounding box center [20, 342] width 41 height 654
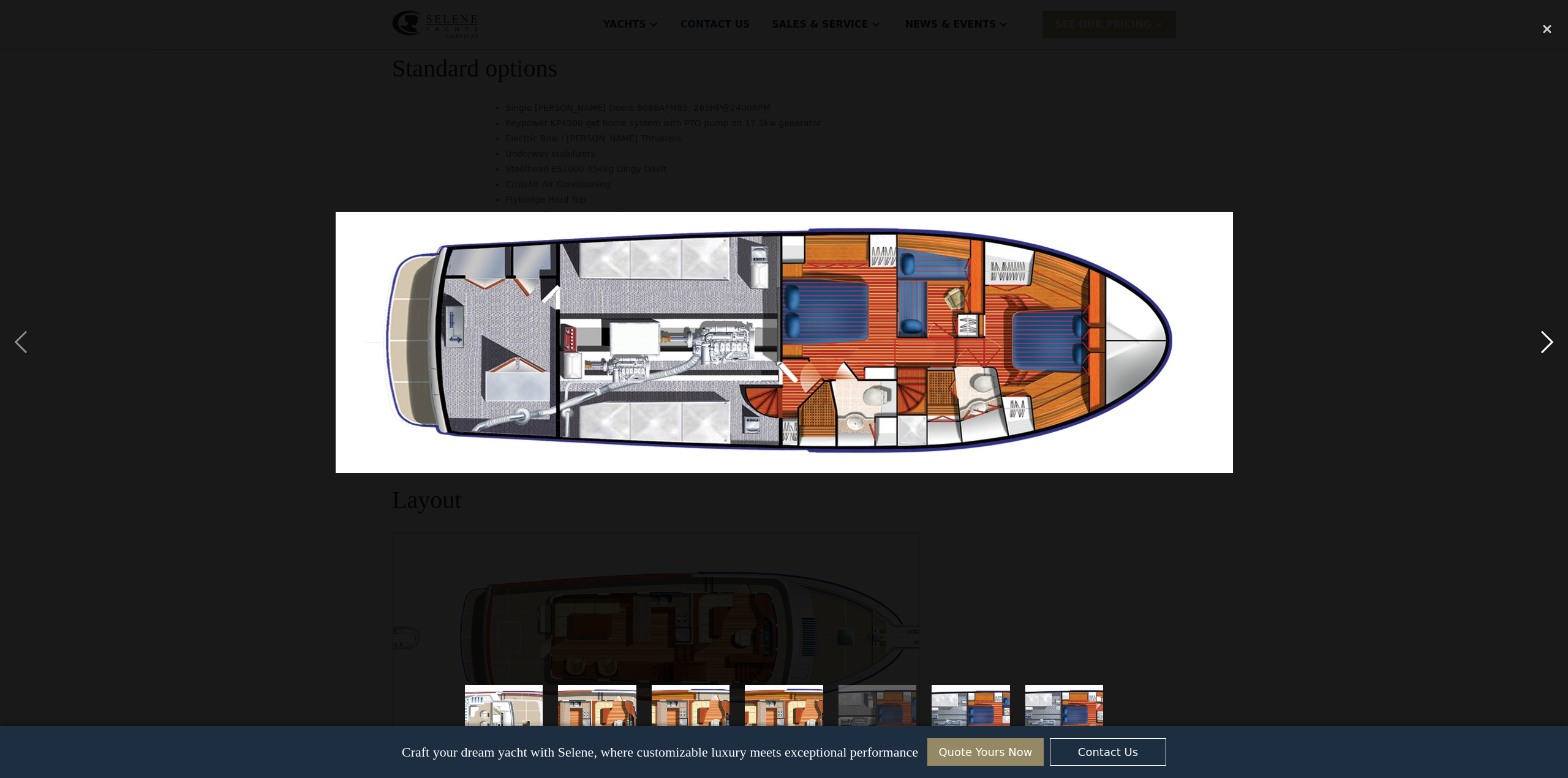
click at [1543, 343] on div "next image" at bounding box center [1546, 342] width 41 height 654
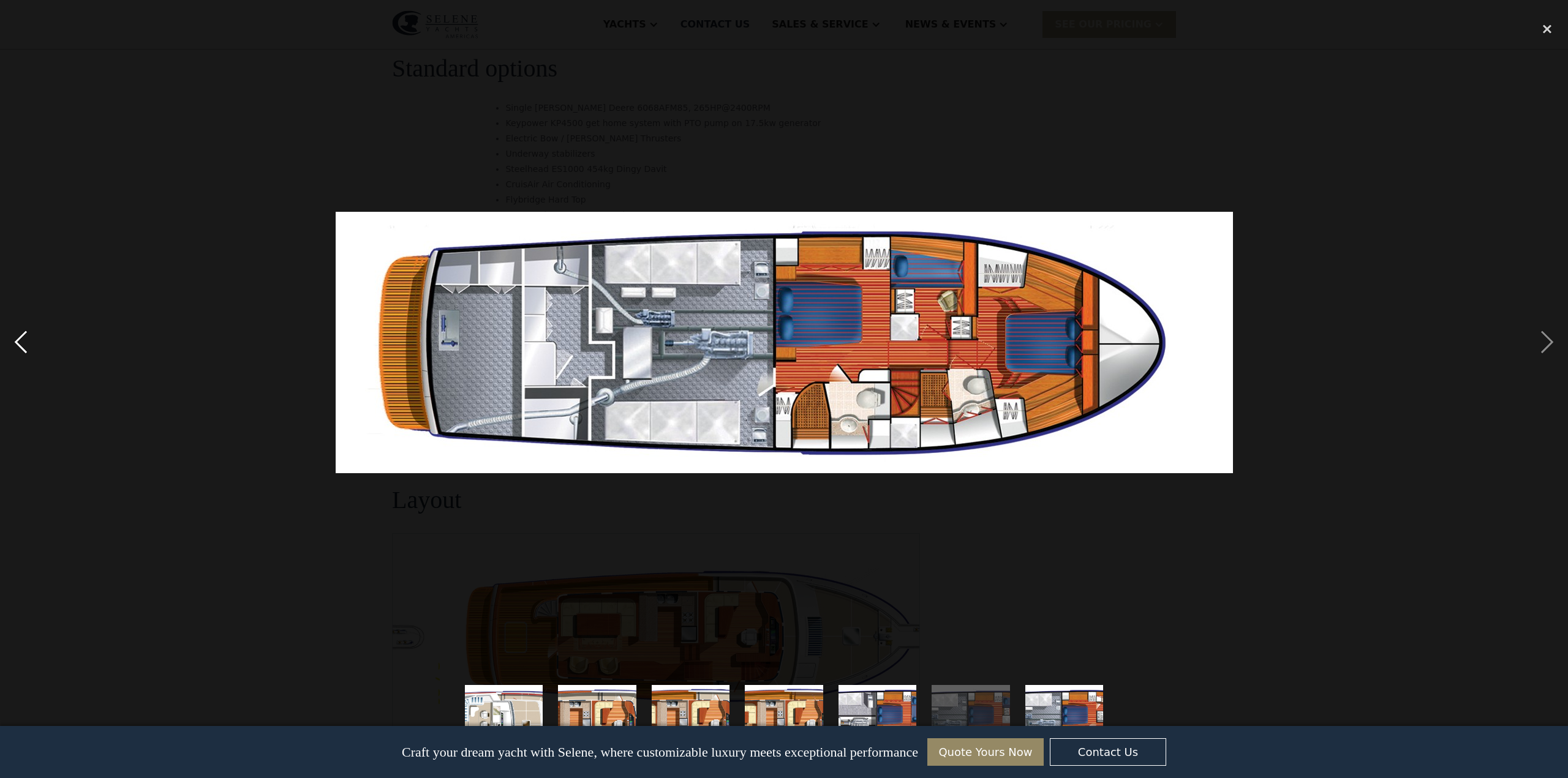
click at [23, 346] on div "previous image" at bounding box center [20, 342] width 41 height 654
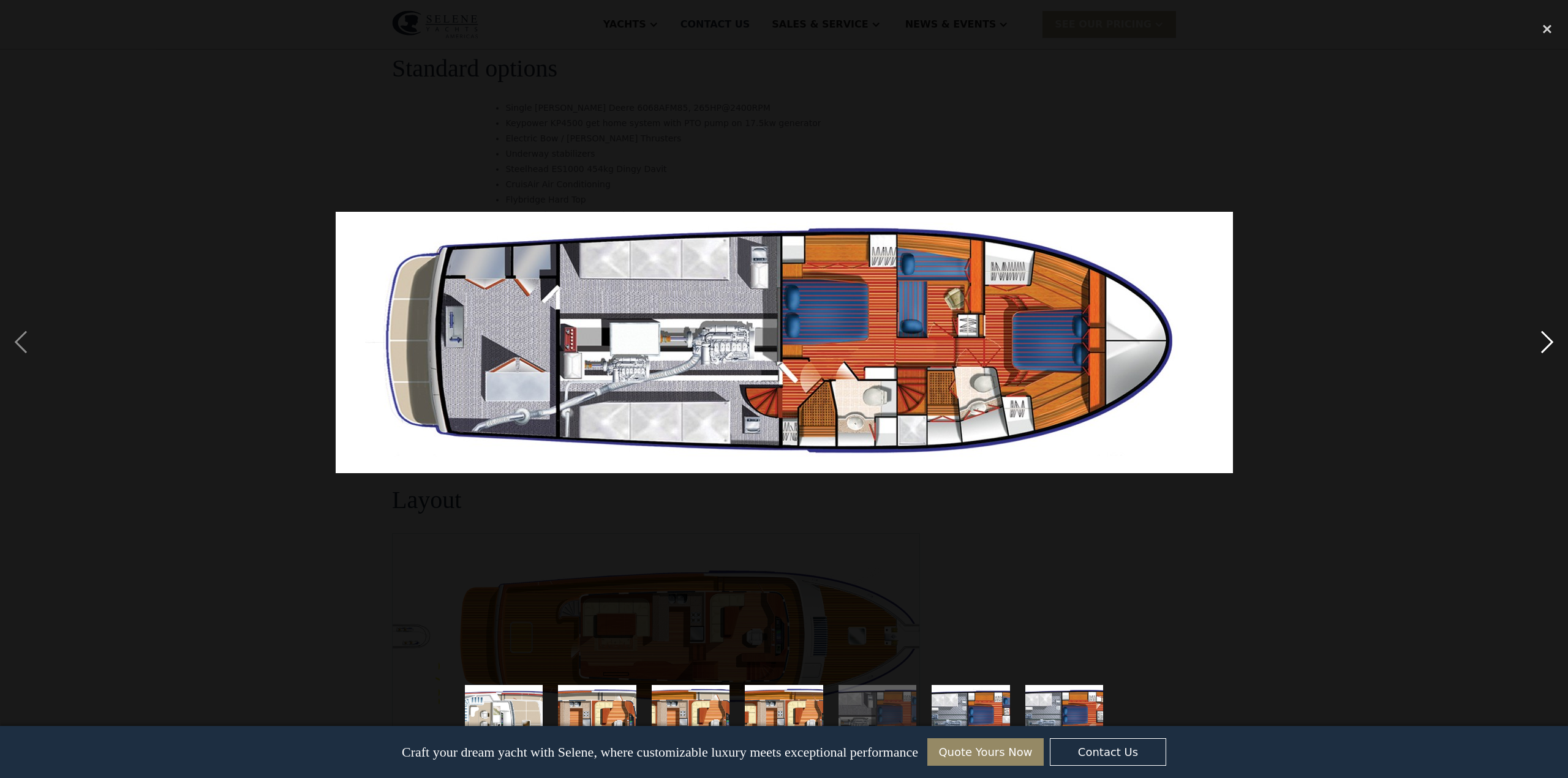
click at [1551, 334] on div "next image" at bounding box center [1546, 342] width 41 height 654
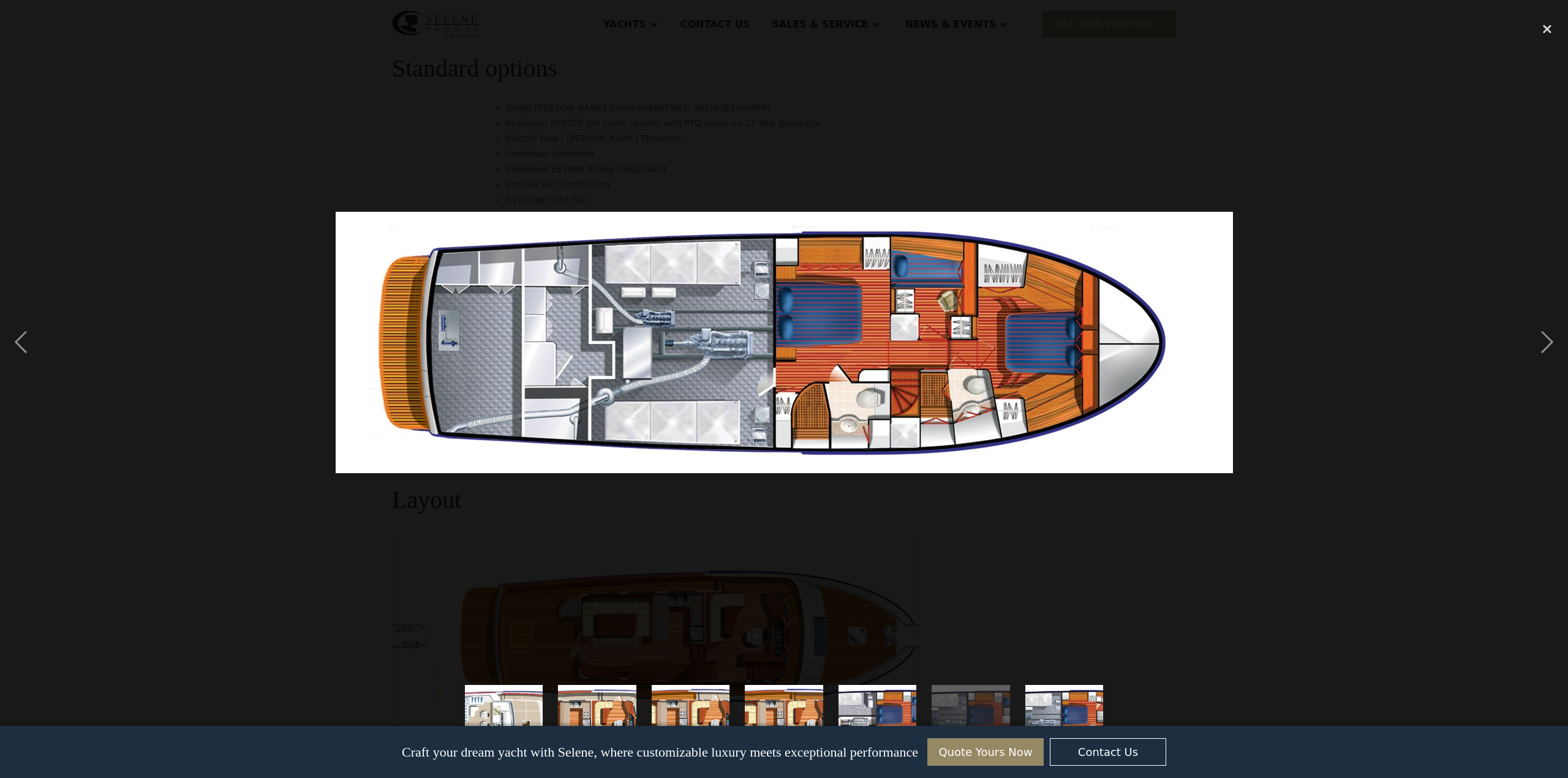
click at [1350, 519] on div at bounding box center [784, 342] width 1568 height 654
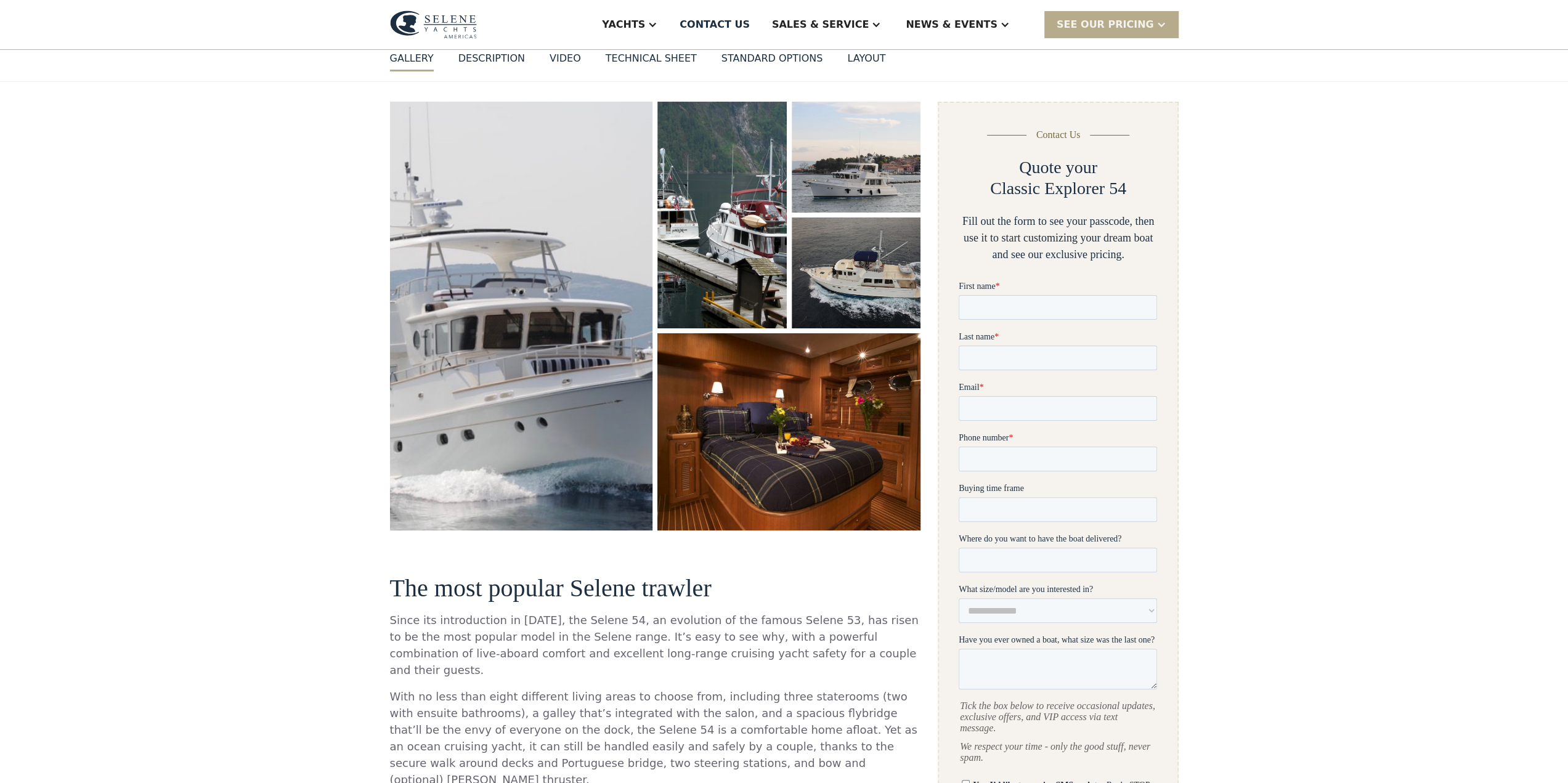
scroll to position [0, 0]
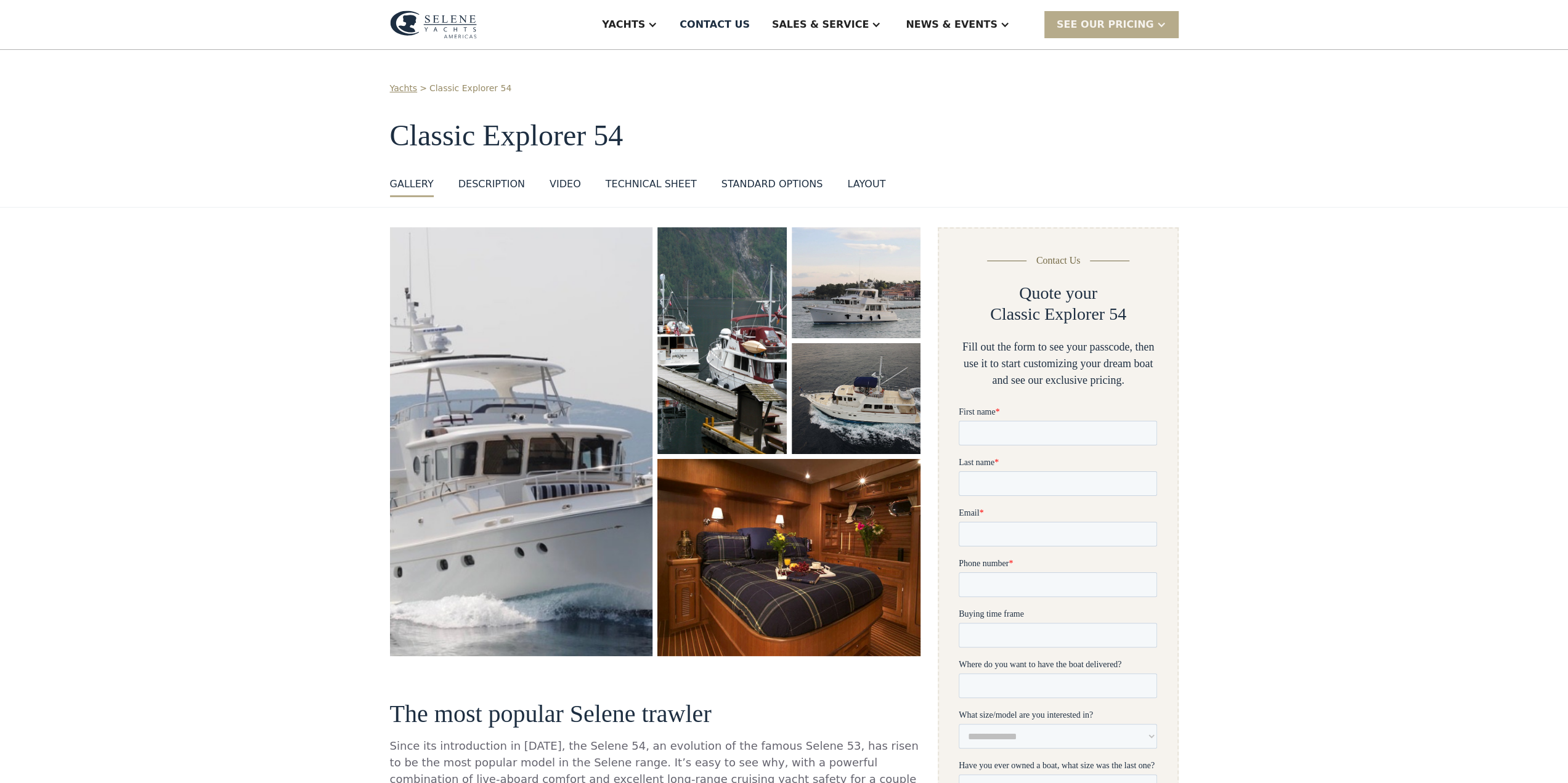
drag, startPoint x: 307, startPoint y: 487, endPoint x: 278, endPoint y: 285, distance: 204.1
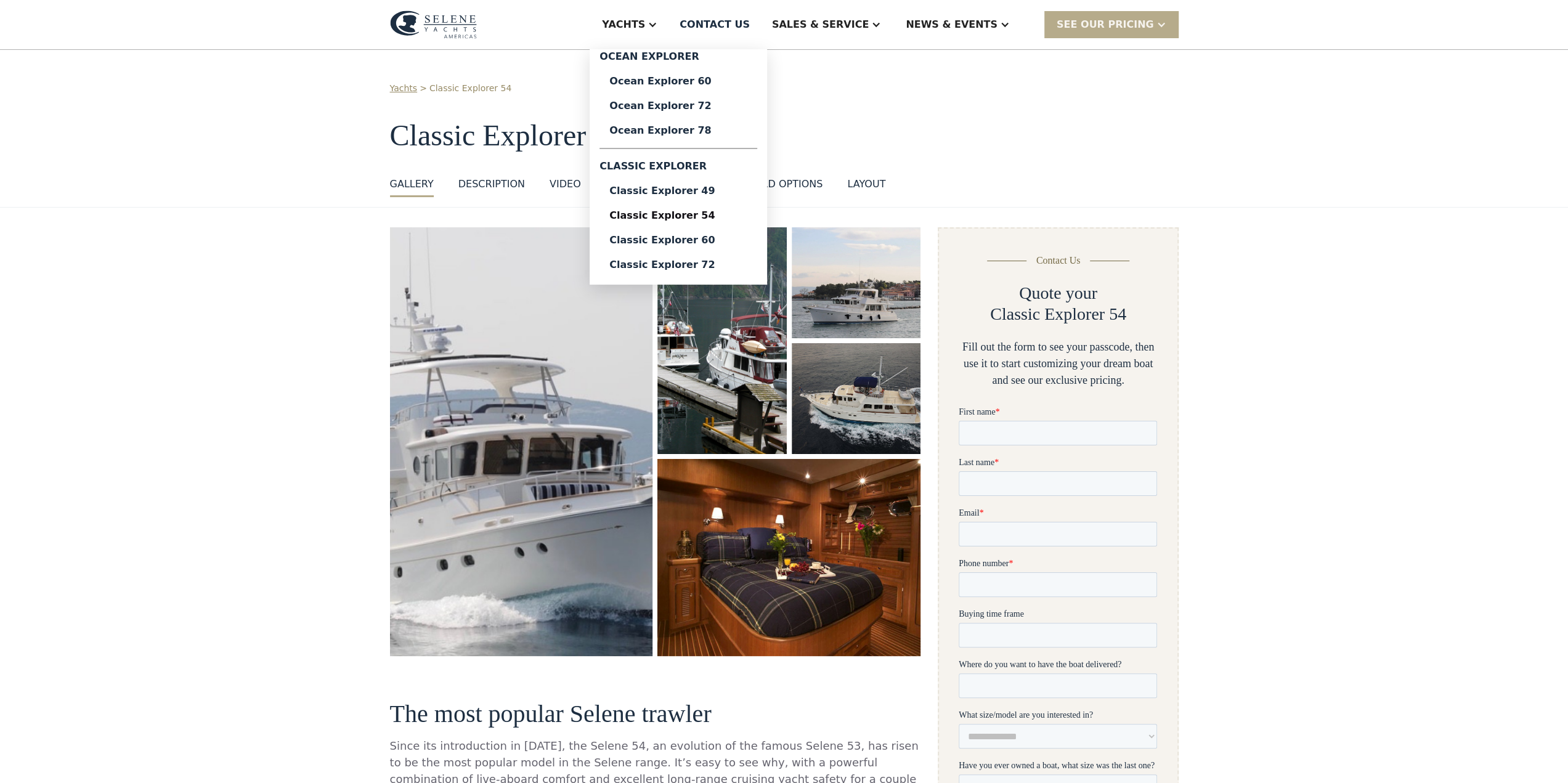
click at [645, 19] on div "Yachts" at bounding box center [623, 25] width 43 height 15
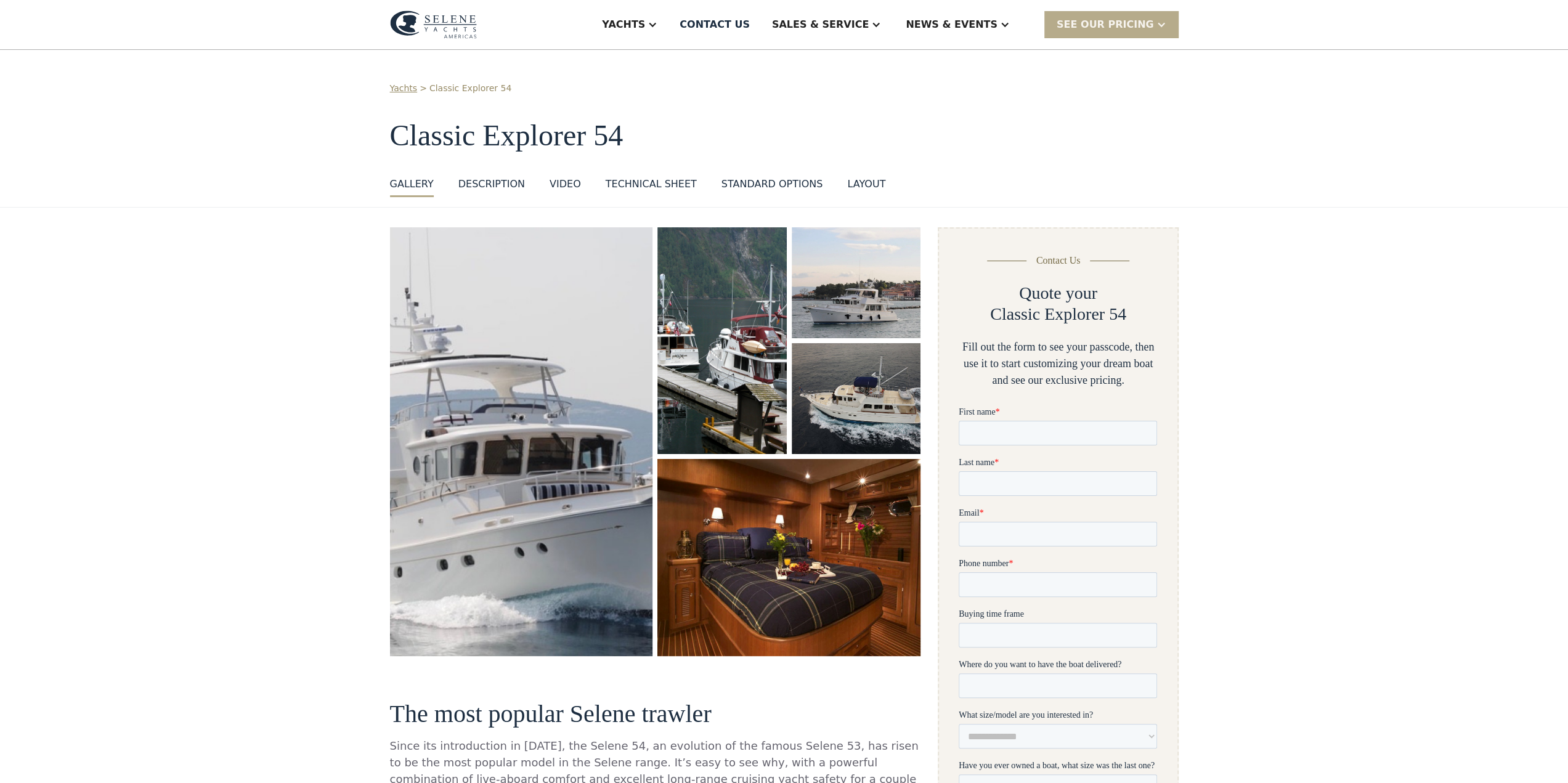
click at [645, 22] on div "Yachts" at bounding box center [623, 25] width 43 height 15
click at [837, 61] on div "Sales" at bounding box center [848, 62] width 158 height 10
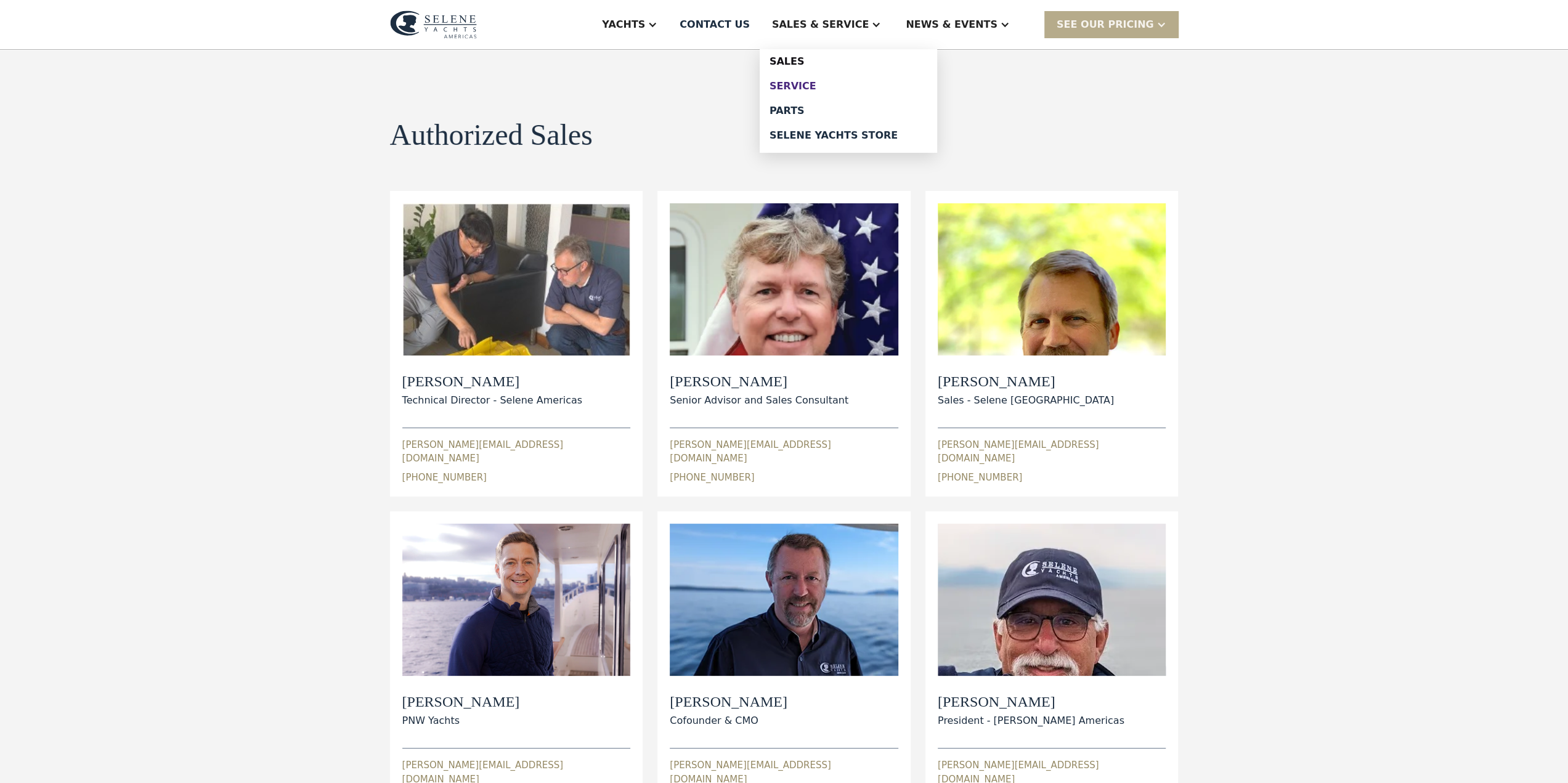
click at [843, 86] on div "Service" at bounding box center [848, 86] width 158 height 10
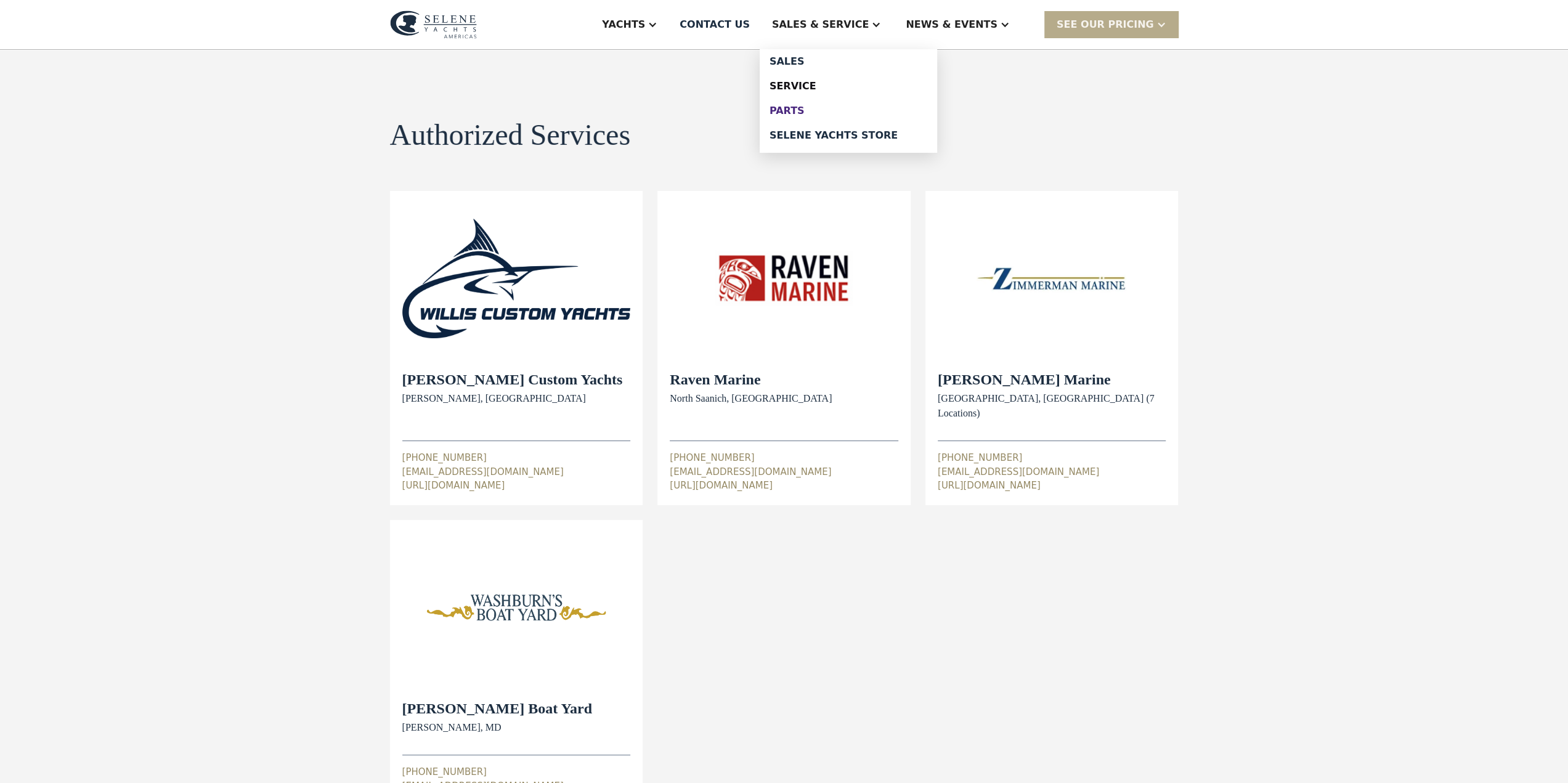
click at [845, 111] on div "Parts" at bounding box center [848, 111] width 158 height 10
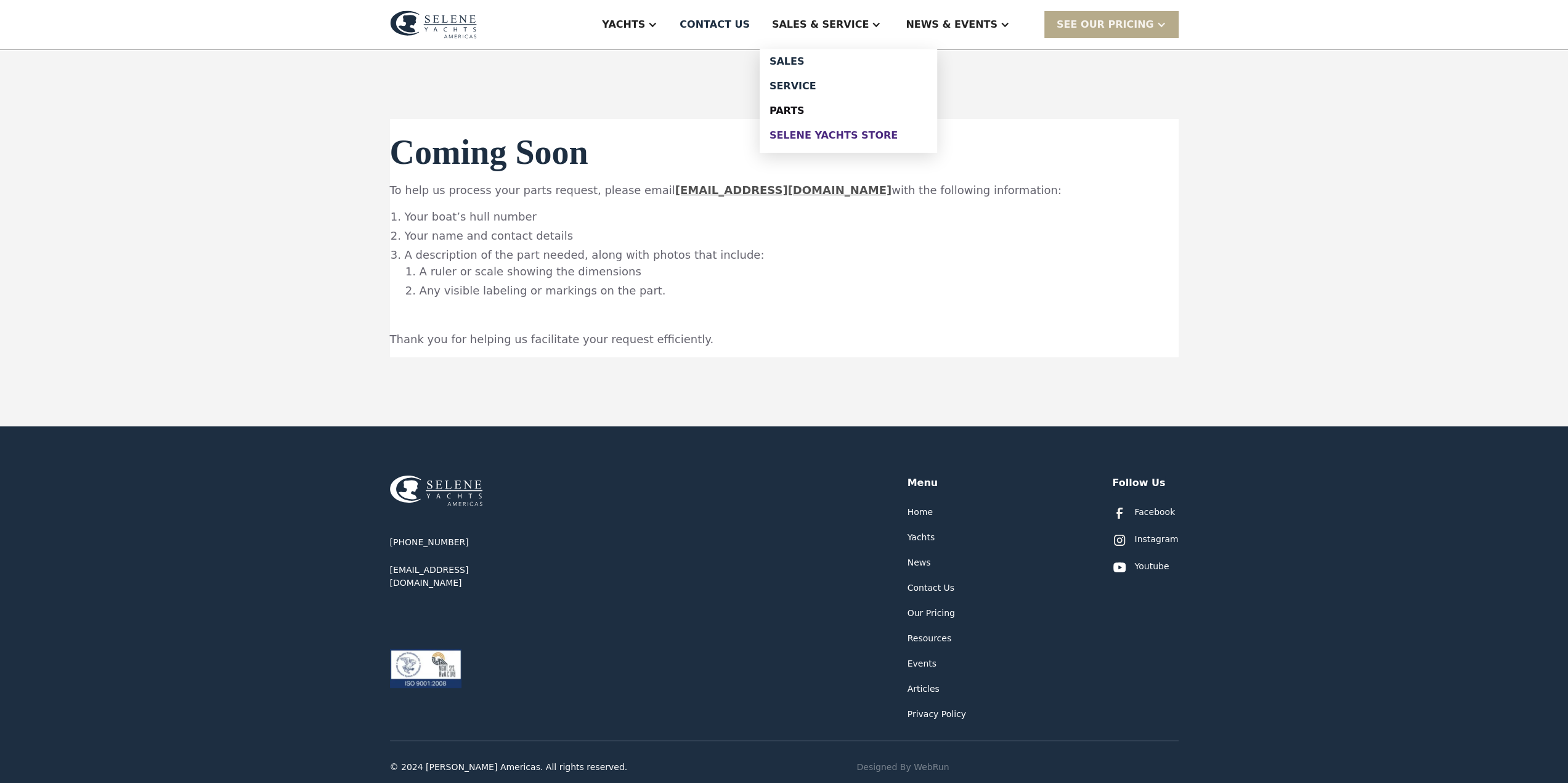
click at [863, 140] on div "Selene Yachts Store" at bounding box center [848, 135] width 158 height 10
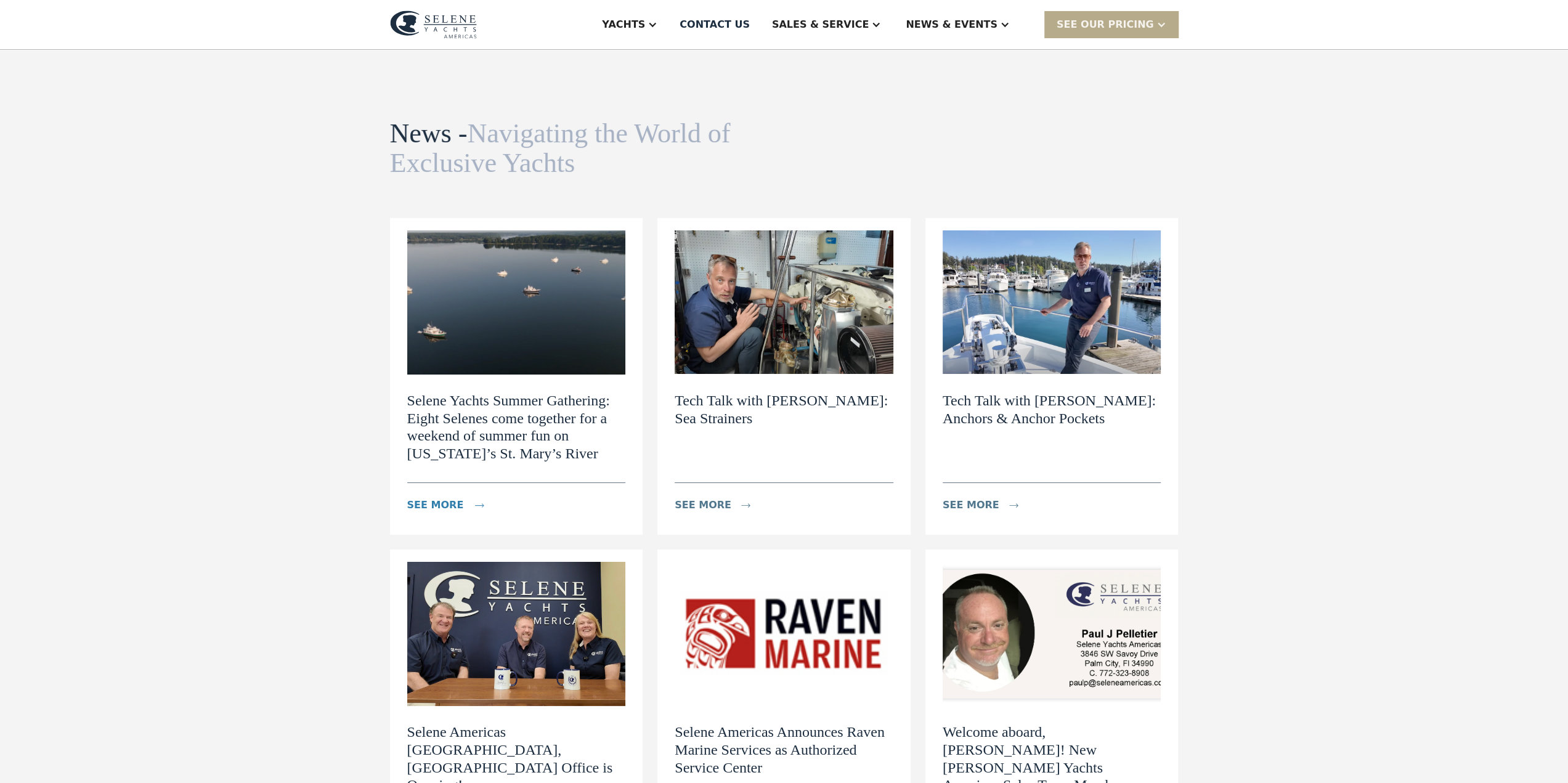
click at [430, 497] on div "see more" at bounding box center [452, 505] width 91 height 25
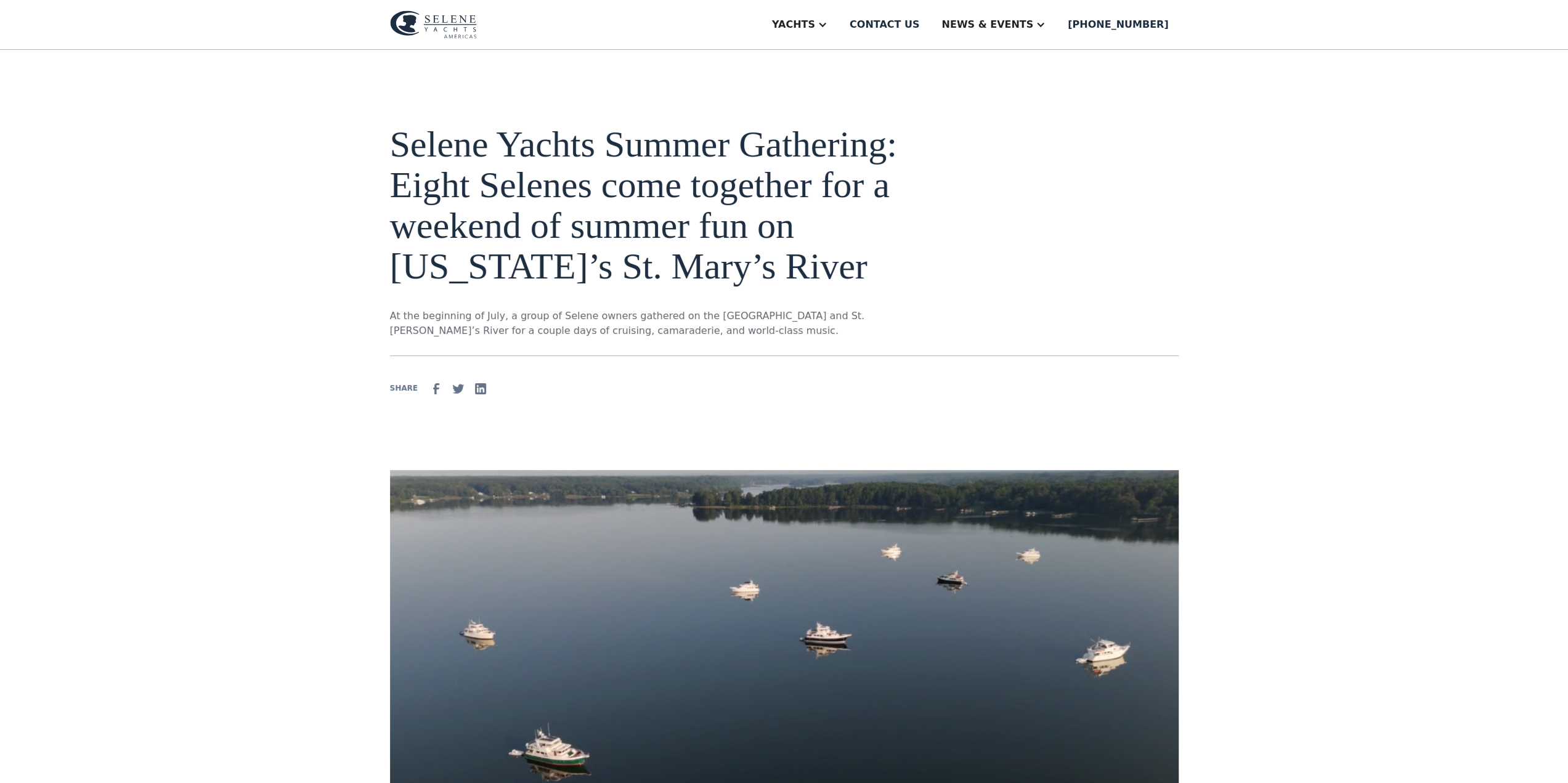
drag, startPoint x: 313, startPoint y: 508, endPoint x: 306, endPoint y: 267, distance: 241.1
click at [1012, 57] on div "News" at bounding box center [1018, 62] width 158 height 10
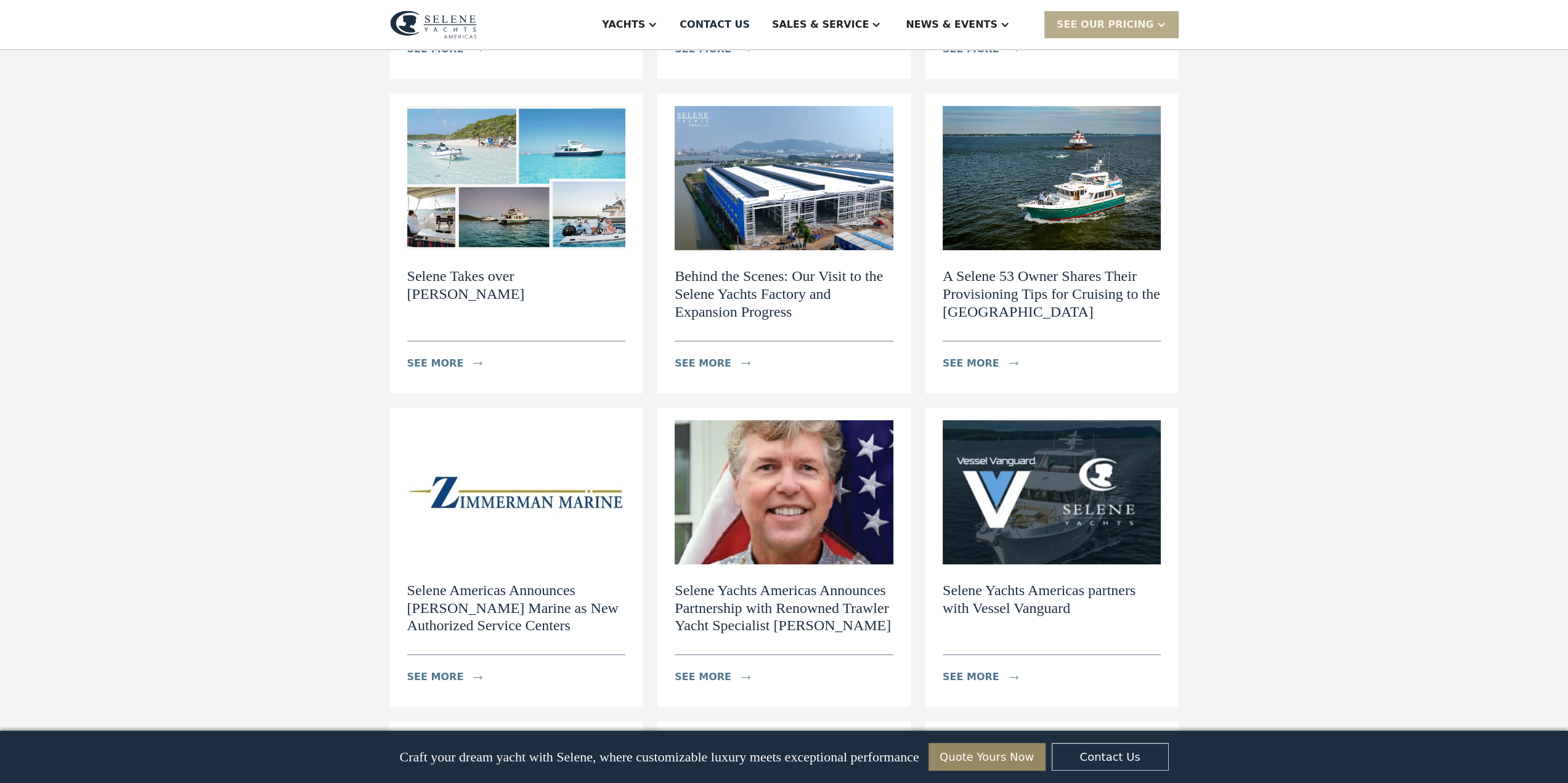
scroll to position [863, 0]
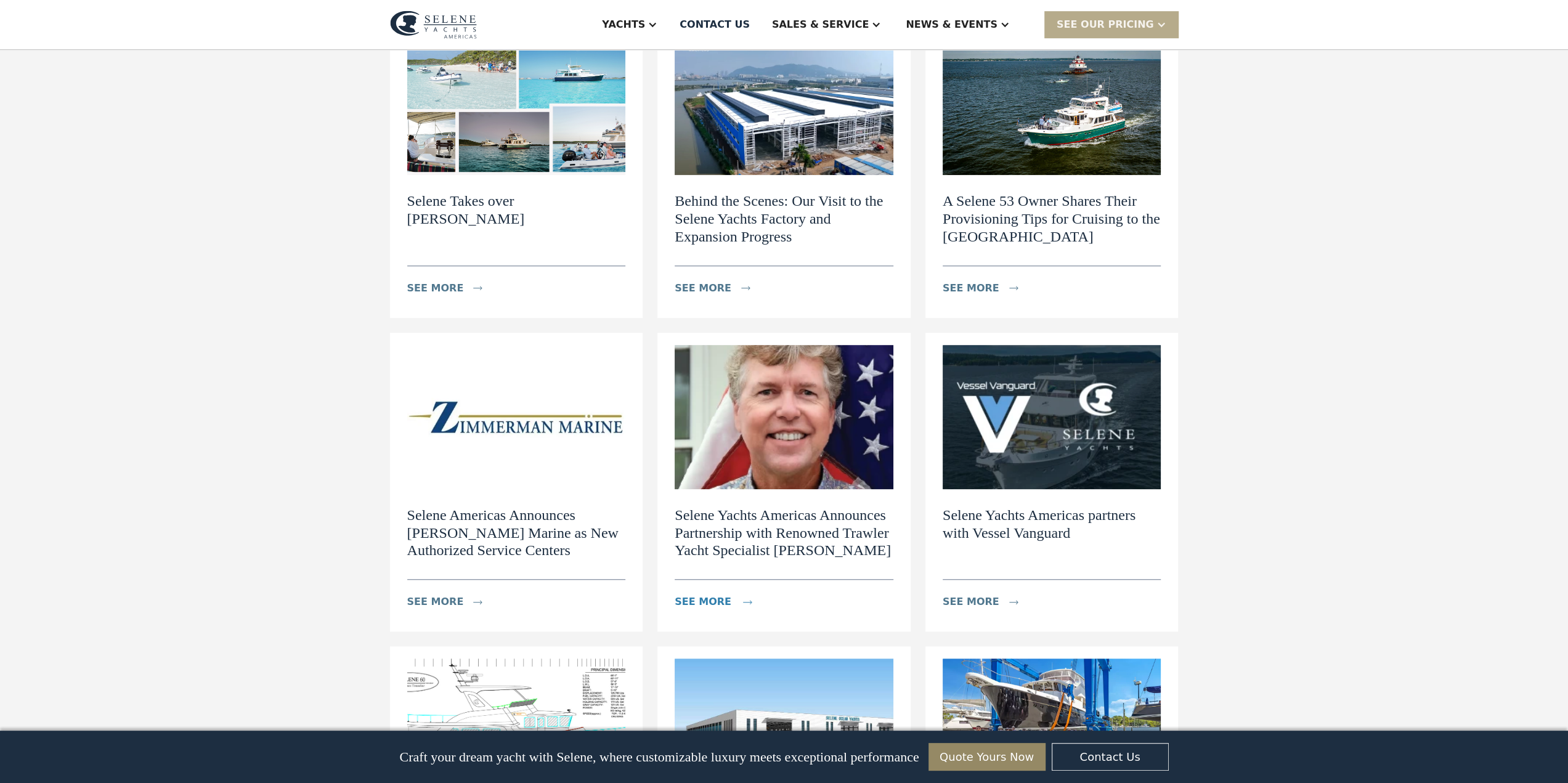
click at [701, 595] on div "see more" at bounding box center [703, 602] width 57 height 15
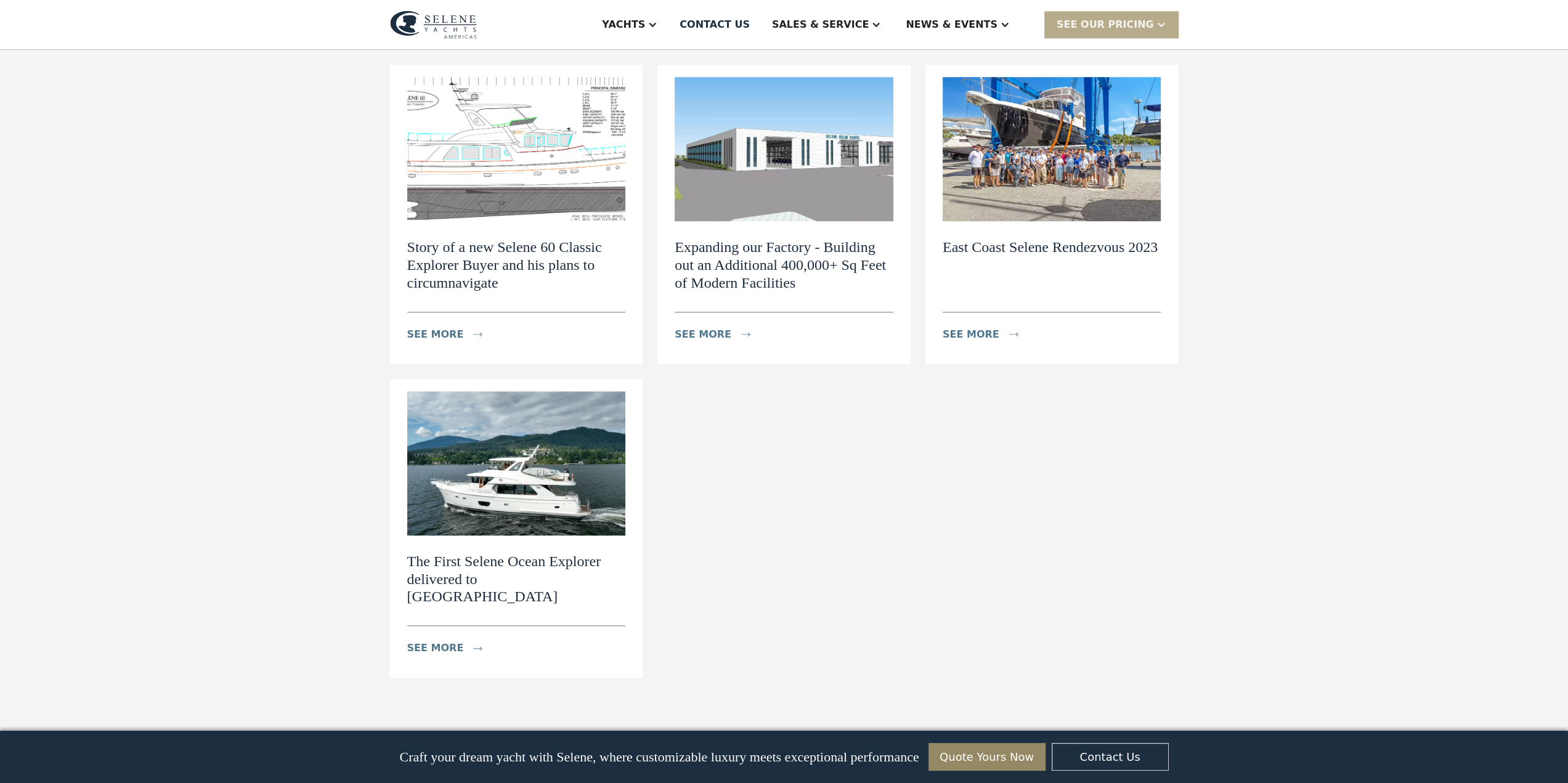
scroll to position [1601, 0]
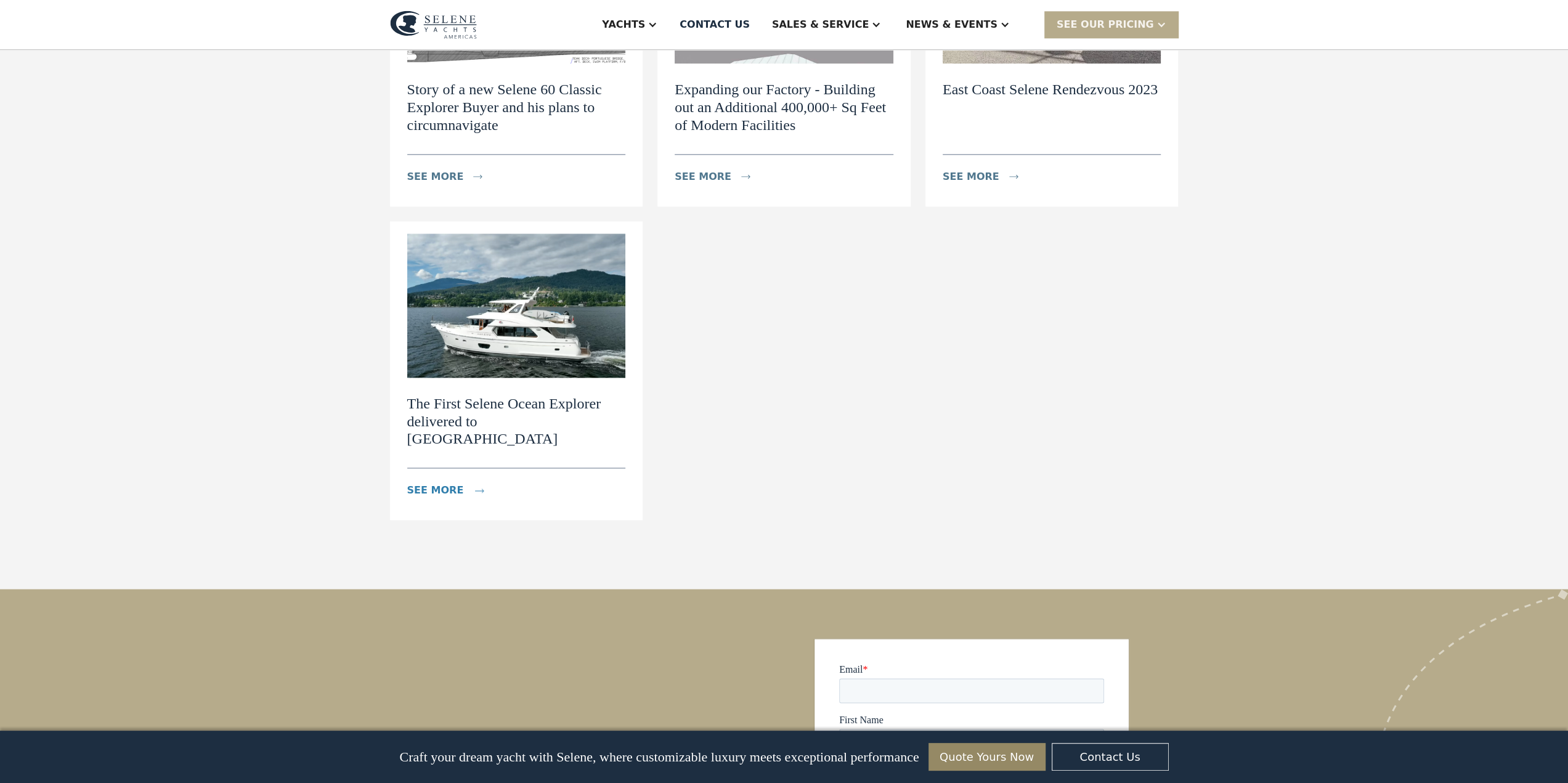
click at [440, 483] on div "see more" at bounding box center [435, 490] width 57 height 15
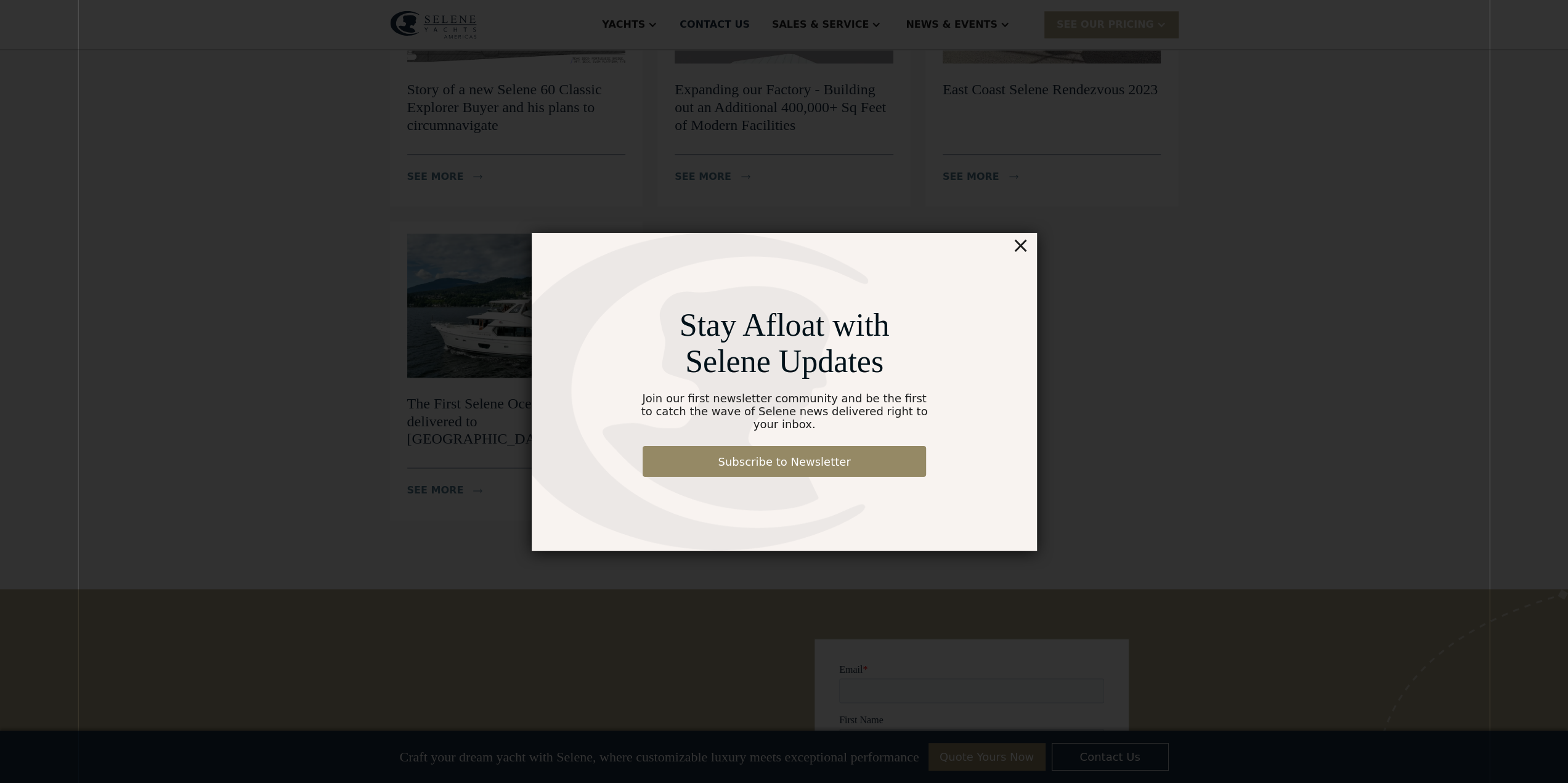
click at [1017, 255] on div "×" at bounding box center [1020, 245] width 18 height 25
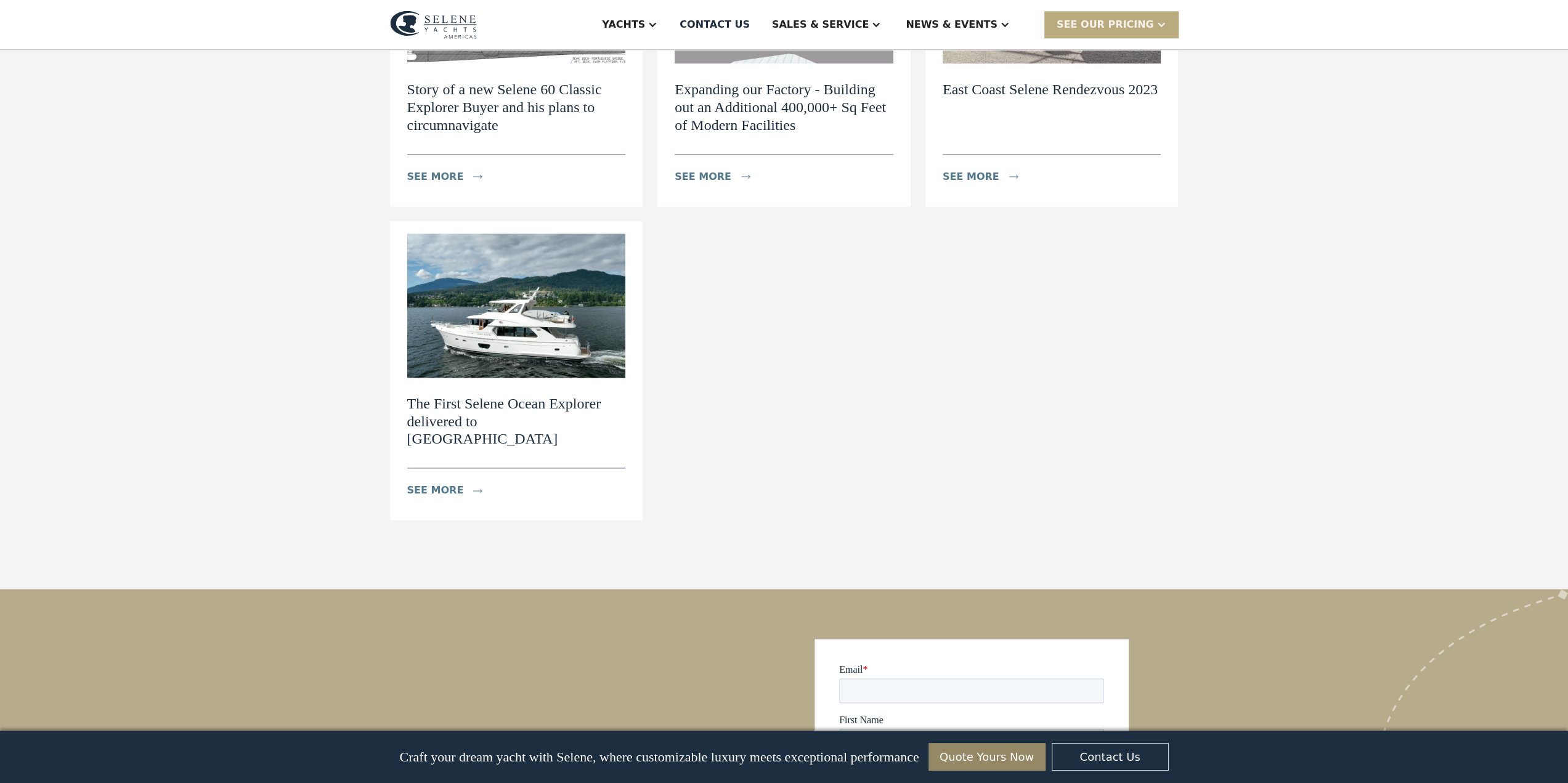
click at [1162, 25] on div at bounding box center [1162, 25] width 10 height 10
drag, startPoint x: 1078, startPoint y: 291, endPoint x: 1060, endPoint y: 219, distance: 74.2
click at [953, 109] on div "Articles" at bounding box center [982, 111] width 158 height 10
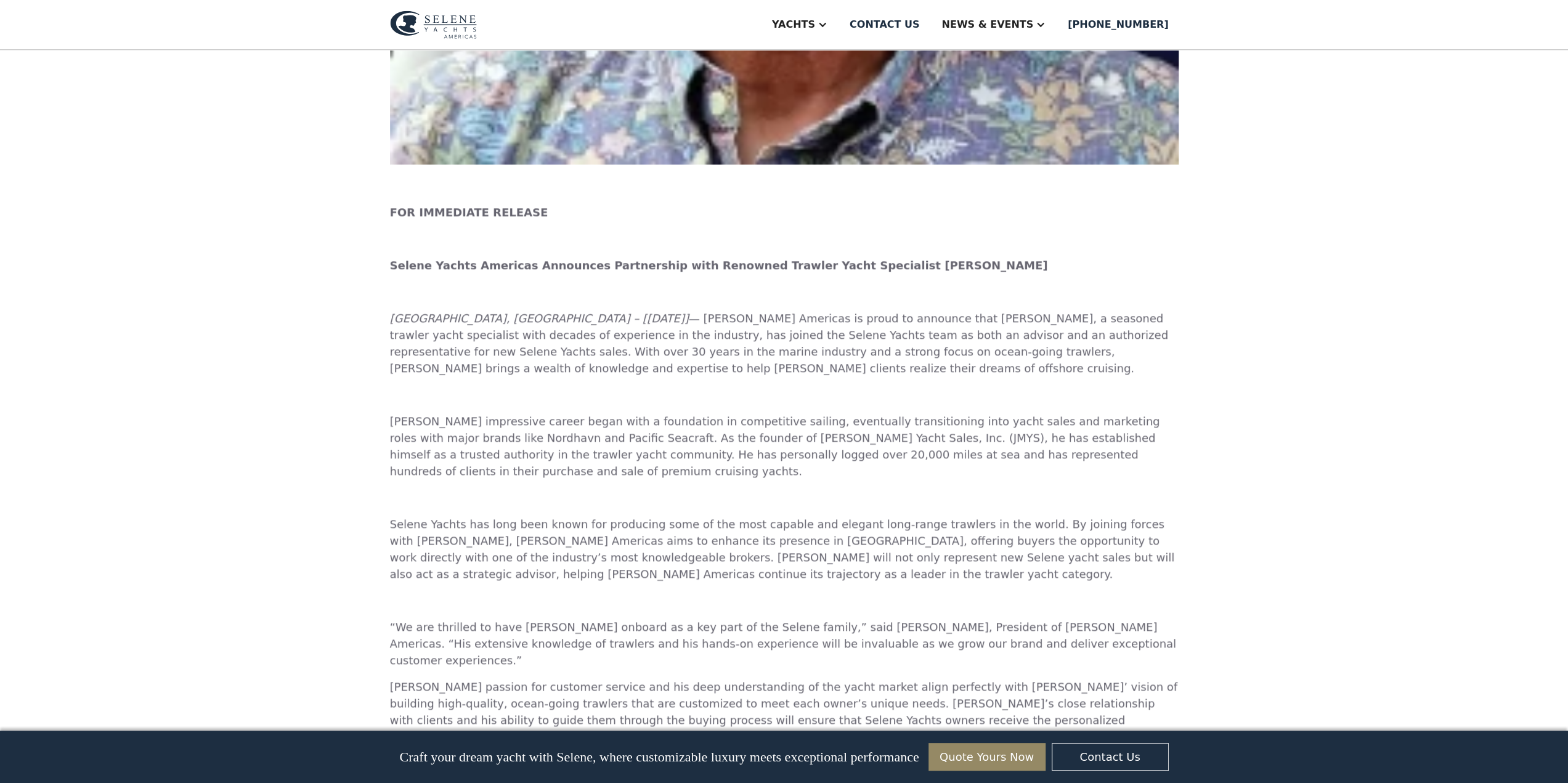
scroll to position [1355, 0]
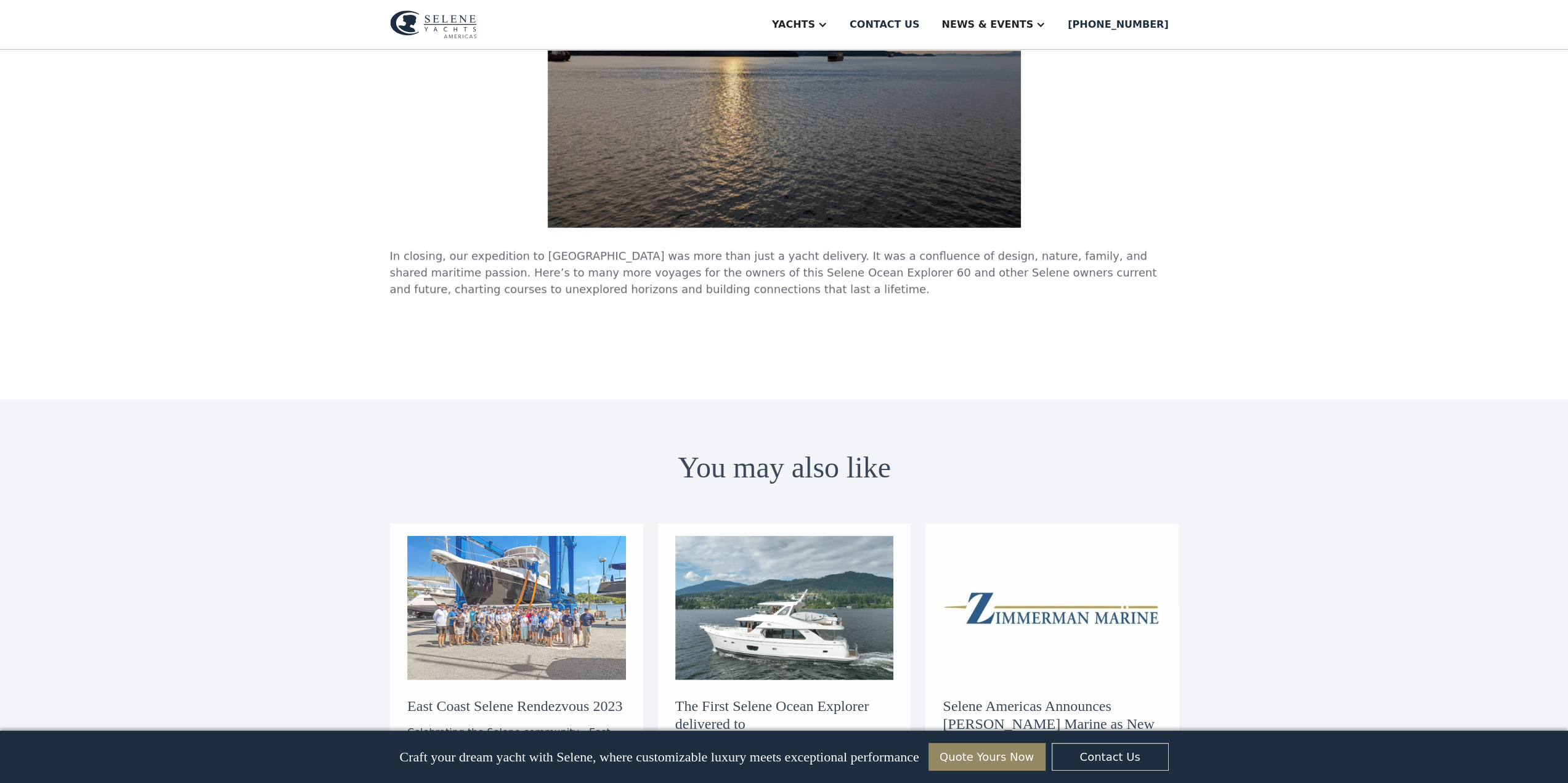
scroll to position [3635, 0]
